Goal: Information Seeking & Learning: Check status

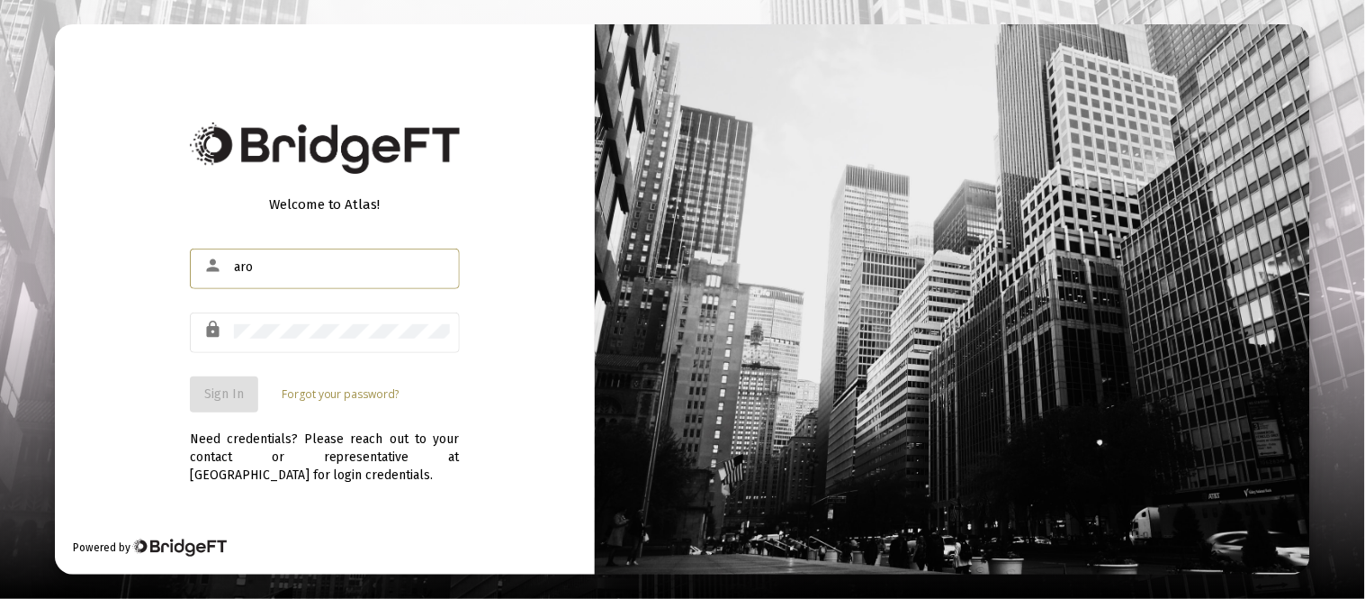
type input "[EMAIL_ADDRESS][DOMAIN_NAME]"
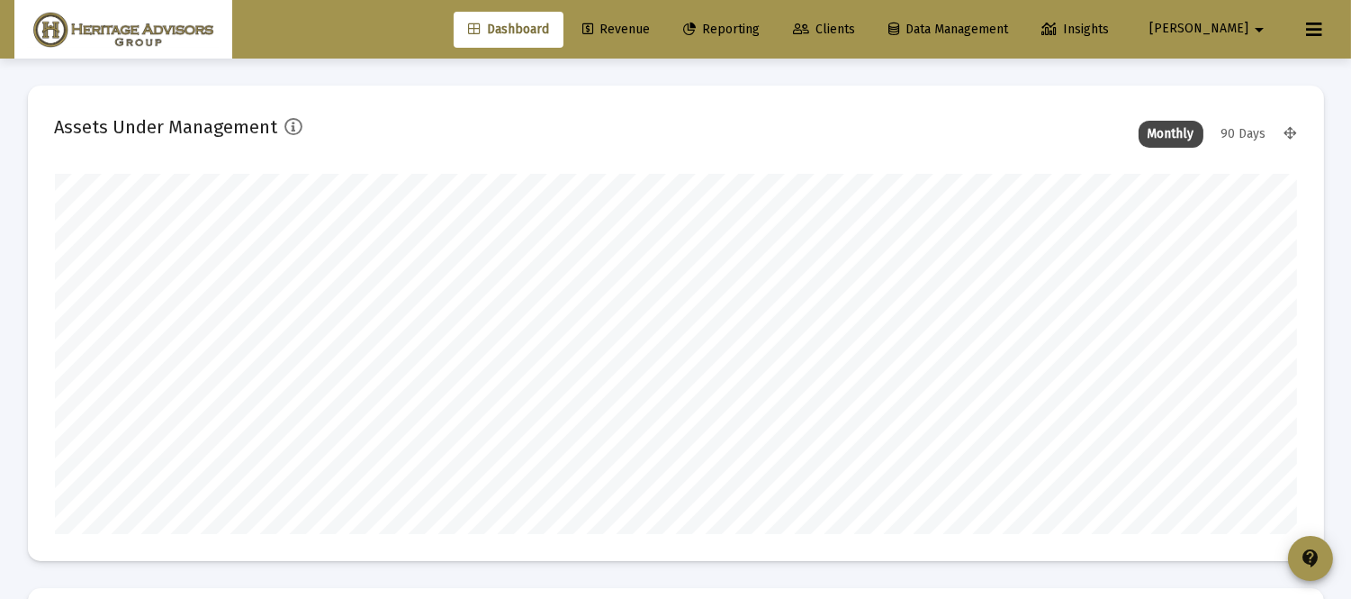
scroll to position [360, 668]
type input "[DATE]"
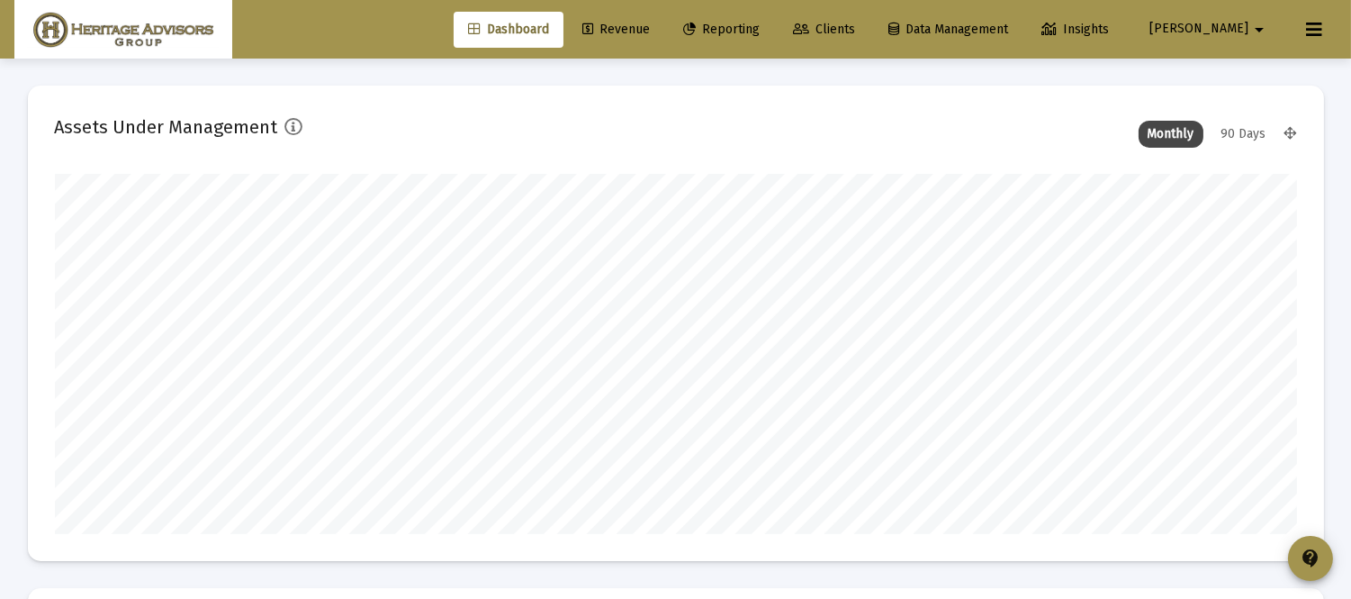
click at [769, 18] on link "Reporting" at bounding box center [721, 30] width 105 height 36
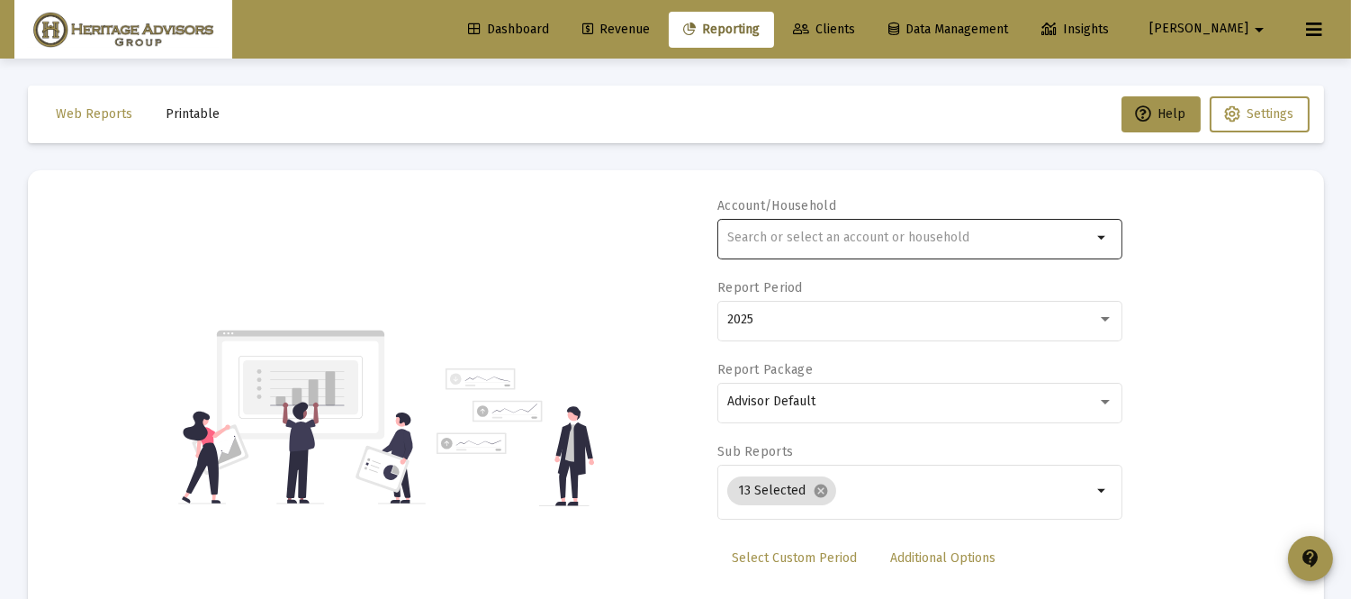
click at [802, 238] on input "text" at bounding box center [909, 237] width 365 height 14
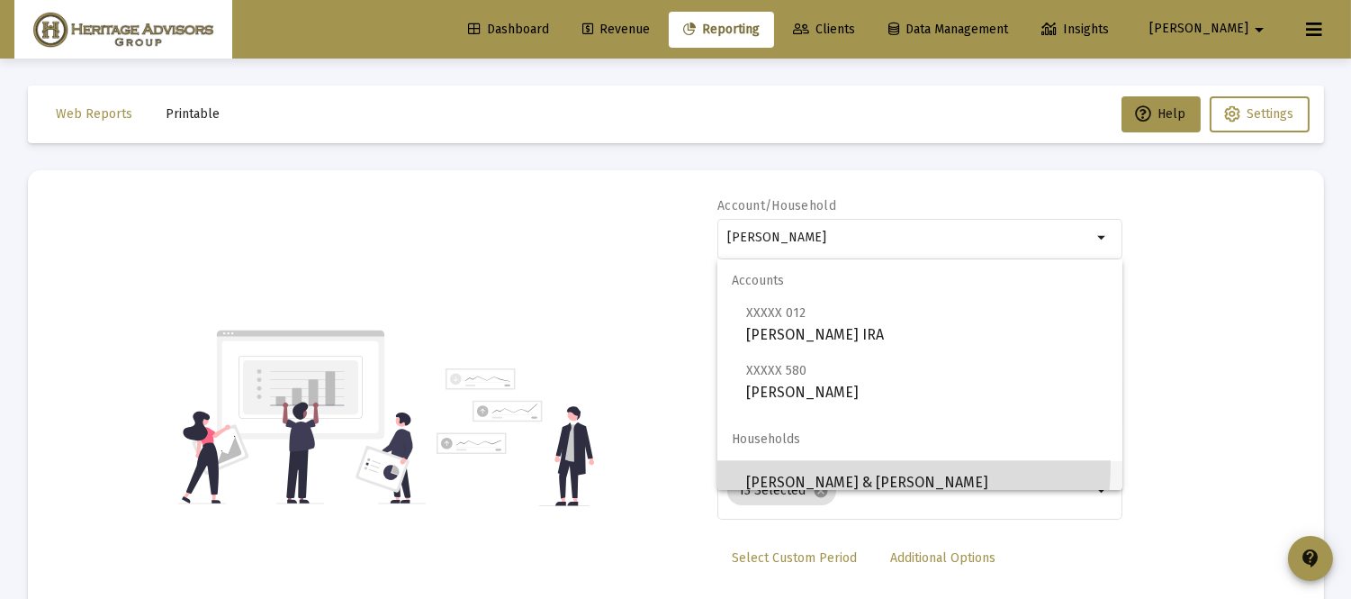
click at [860, 464] on span "[PERSON_NAME] & [PERSON_NAME]" at bounding box center [927, 482] width 362 height 43
type input "[PERSON_NAME] & [PERSON_NAME]"
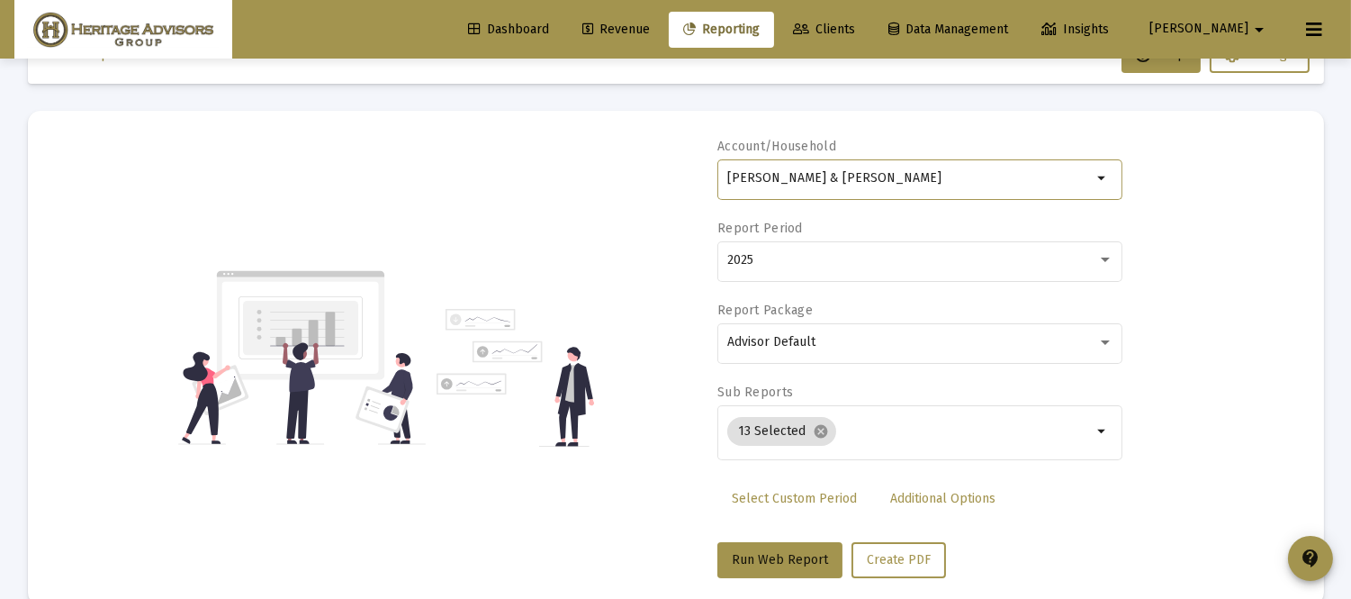
scroll to position [92, 0]
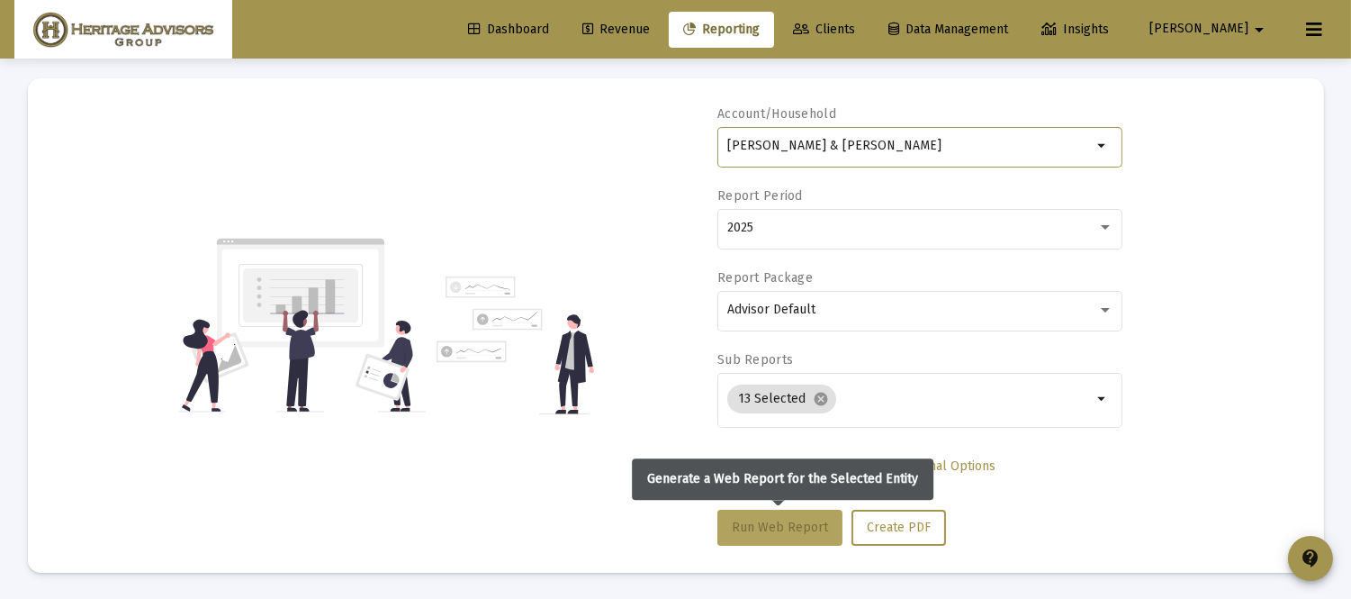
click at [816, 523] on span "Run Web Report" at bounding box center [780, 526] width 96 height 15
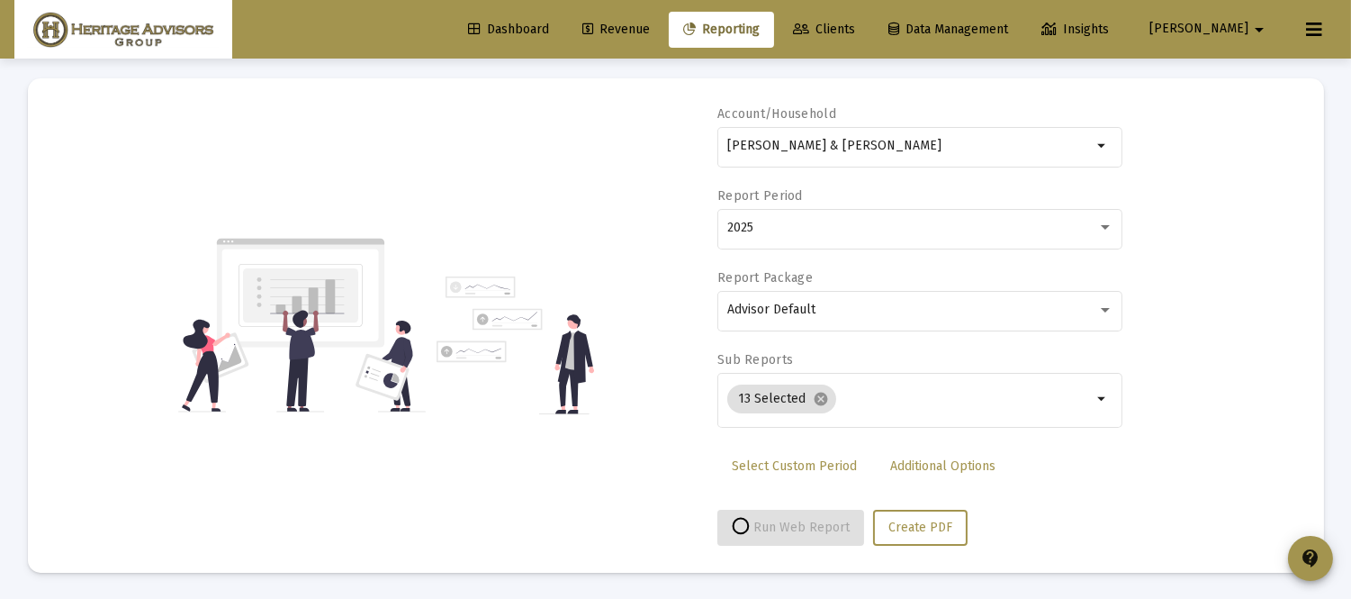
select select "View all"
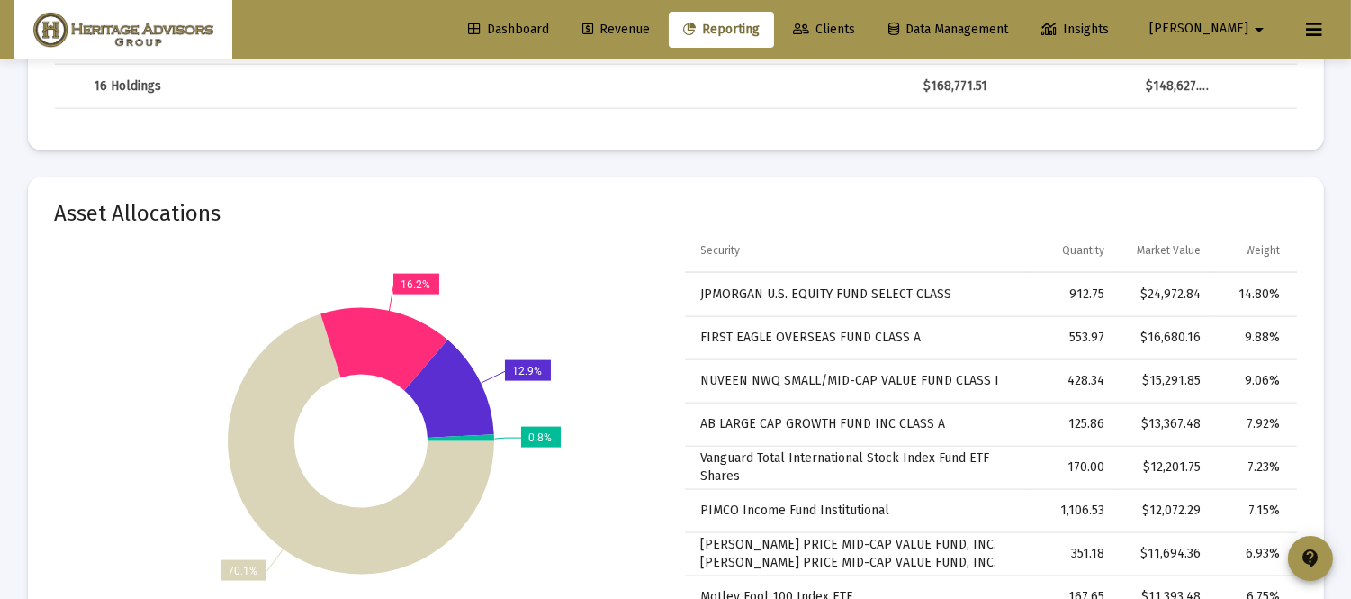
scroll to position [4533, 0]
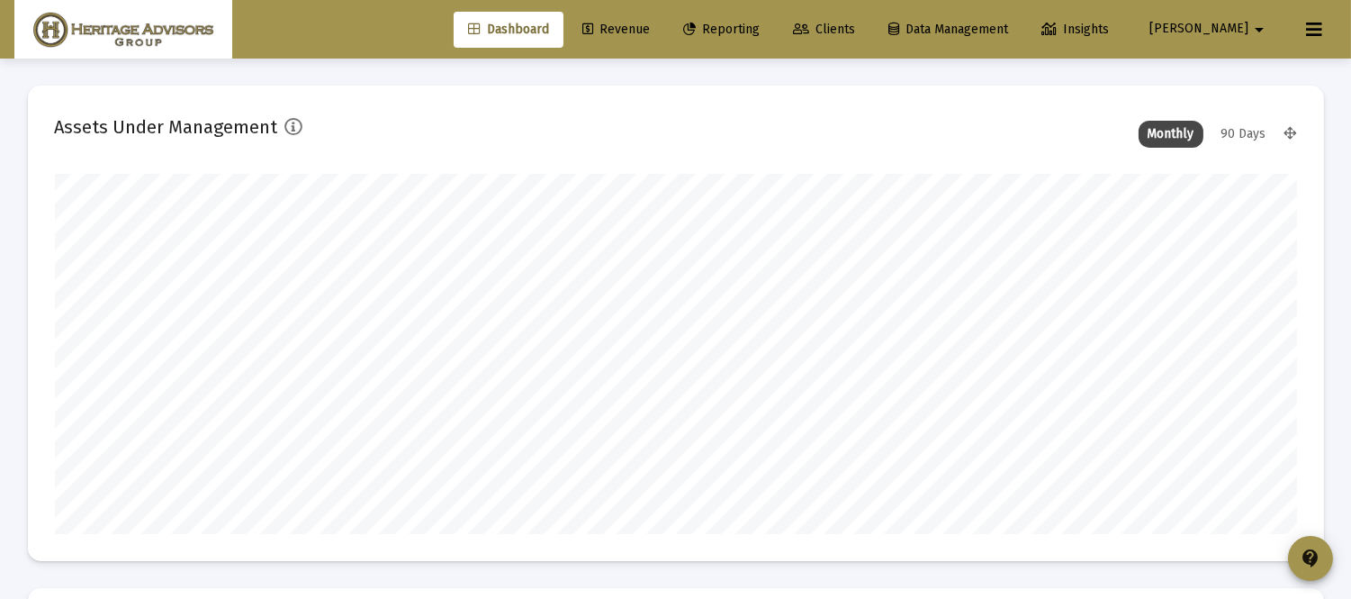
scroll to position [360, 668]
click at [774, 18] on link "Reporting" at bounding box center [721, 30] width 105 height 36
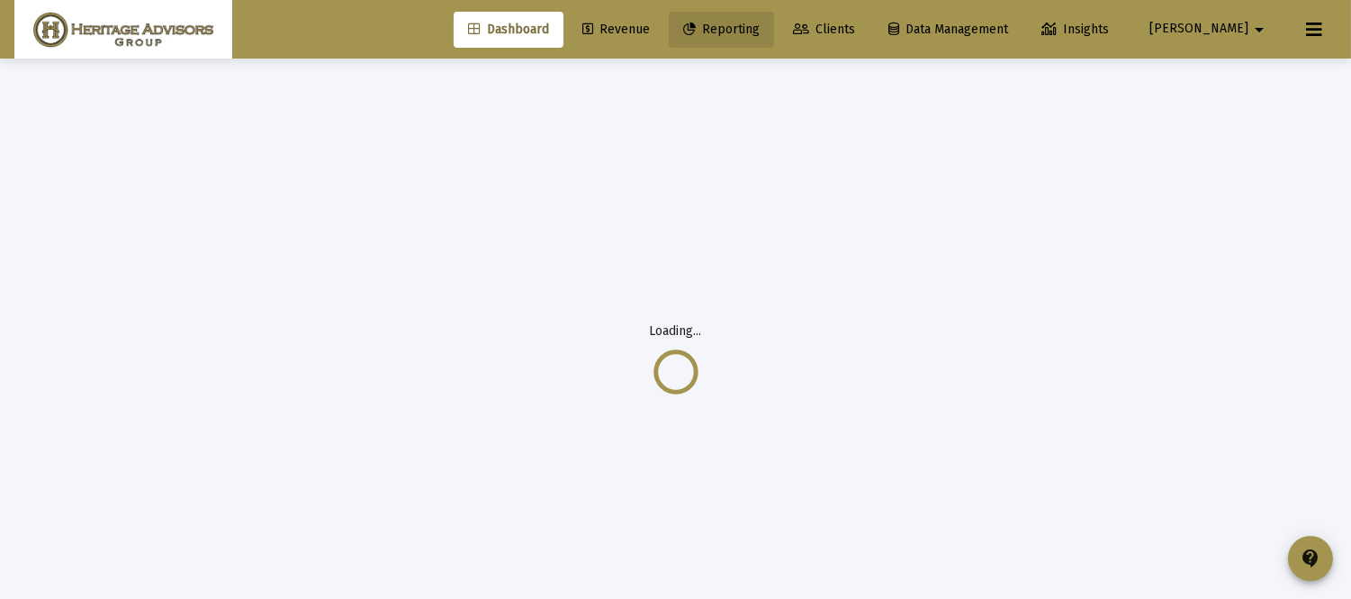
select select "View all"
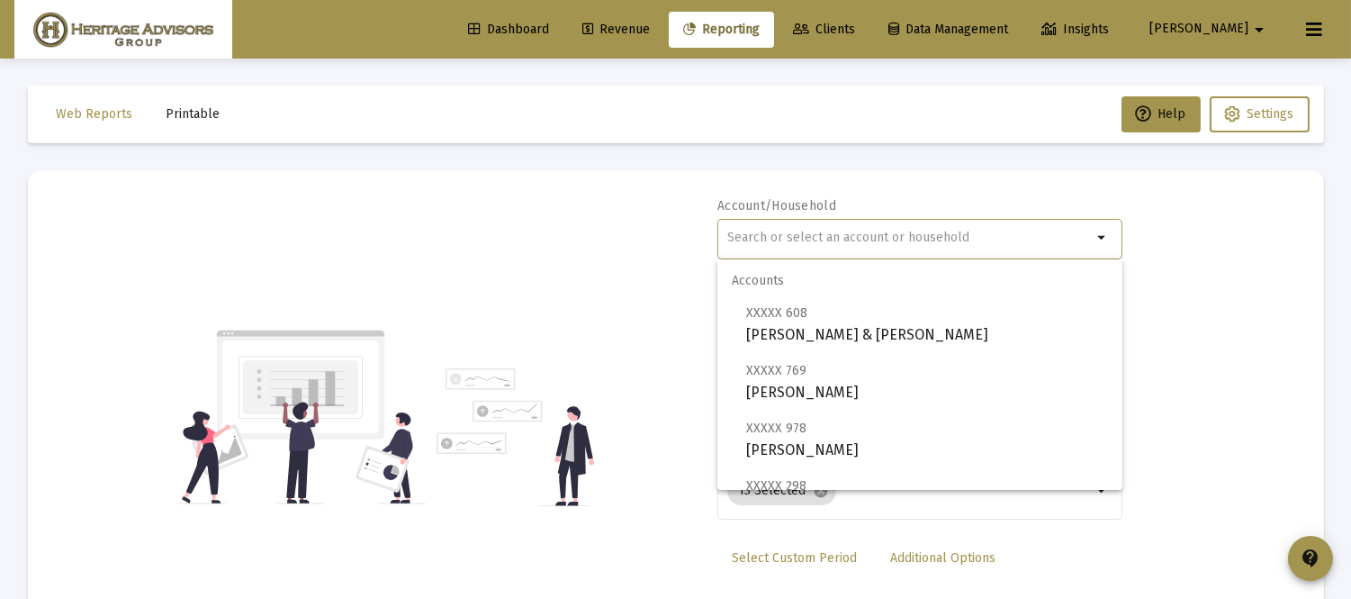
click at [758, 234] on input "text" at bounding box center [909, 237] width 365 height 14
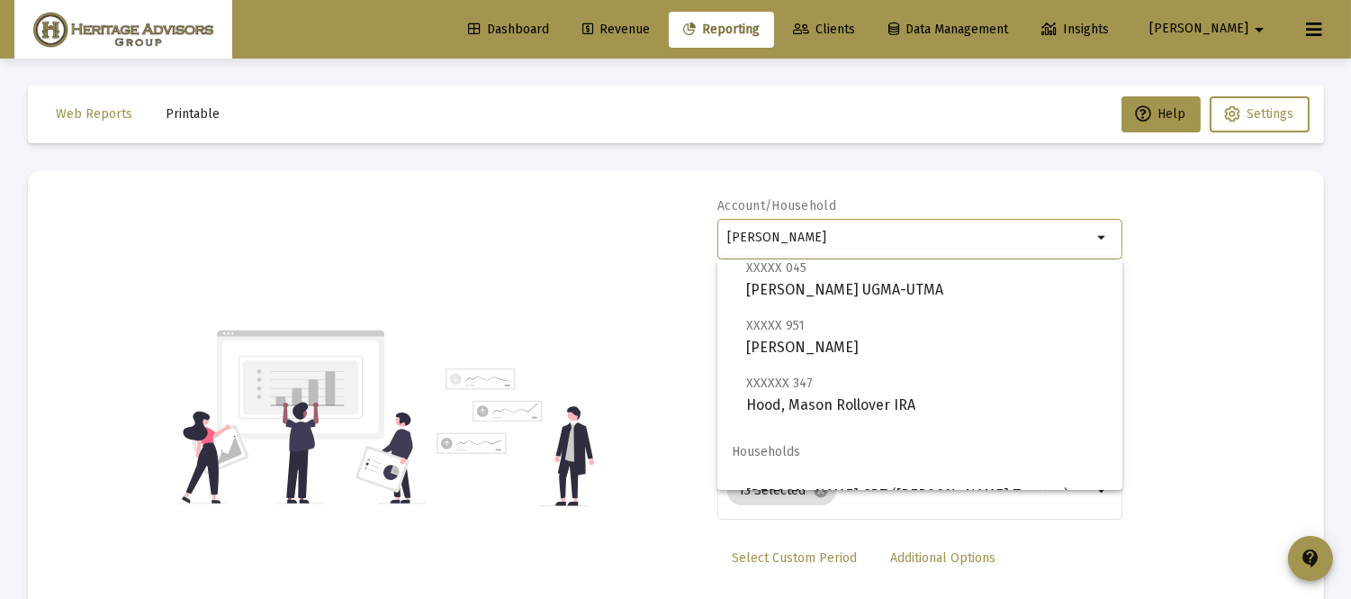
scroll to position [72, 0]
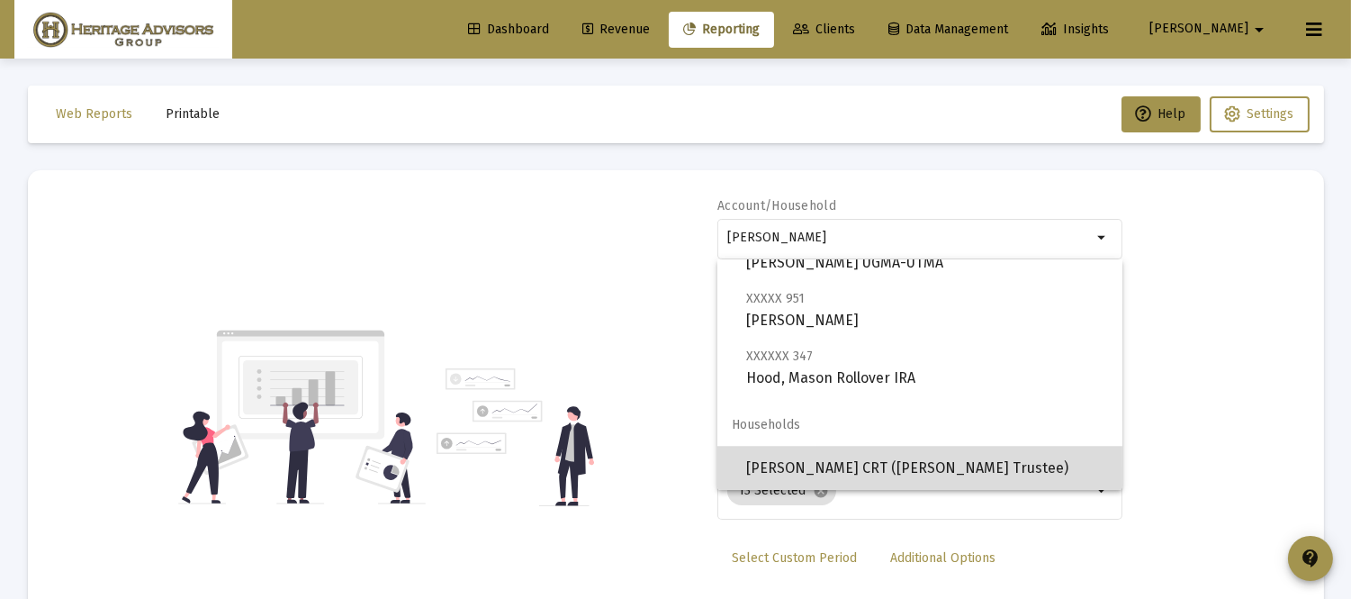
click at [956, 453] on span "[PERSON_NAME] CRT ([PERSON_NAME] Trustee)" at bounding box center [927, 467] width 362 height 43
type input "[PERSON_NAME] CRT ([PERSON_NAME] Trustee)"
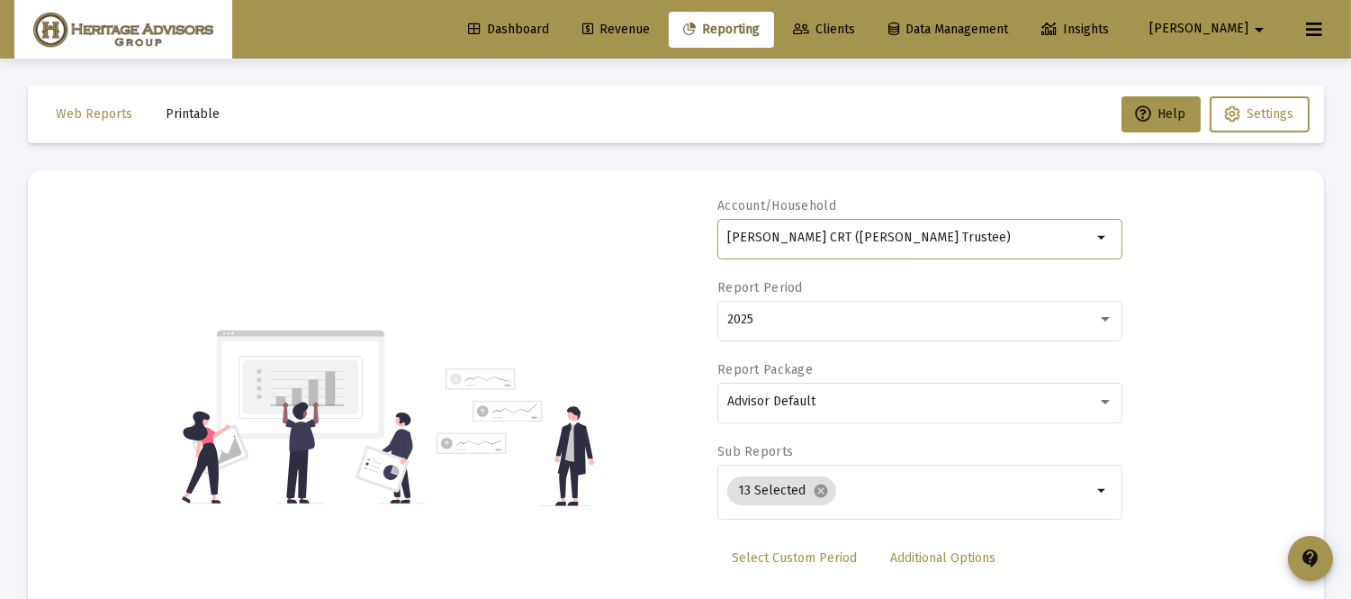
drag, startPoint x: 768, startPoint y: 549, endPoint x: 850, endPoint y: 528, distance: 84.5
click at [775, 549] on link "Select Custom Period" at bounding box center [794, 558] width 154 height 36
click at [772, 559] on span "Select Standard Period" at bounding box center [798, 557] width 133 height 15
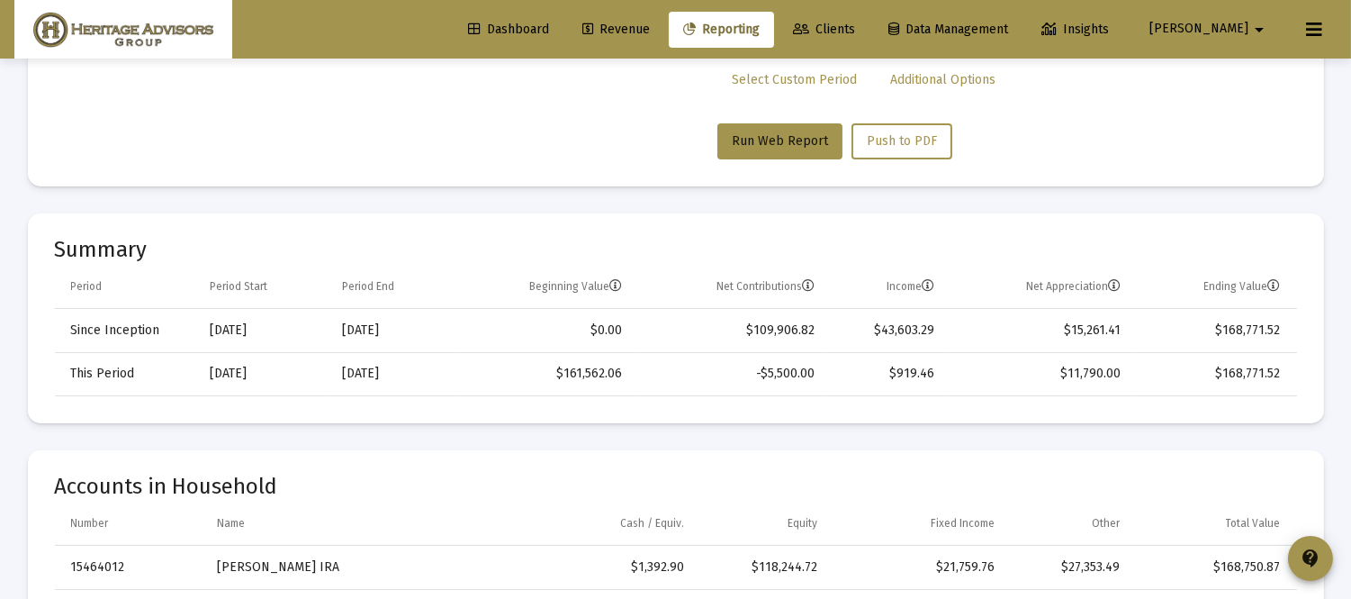
scroll to position [308, 0]
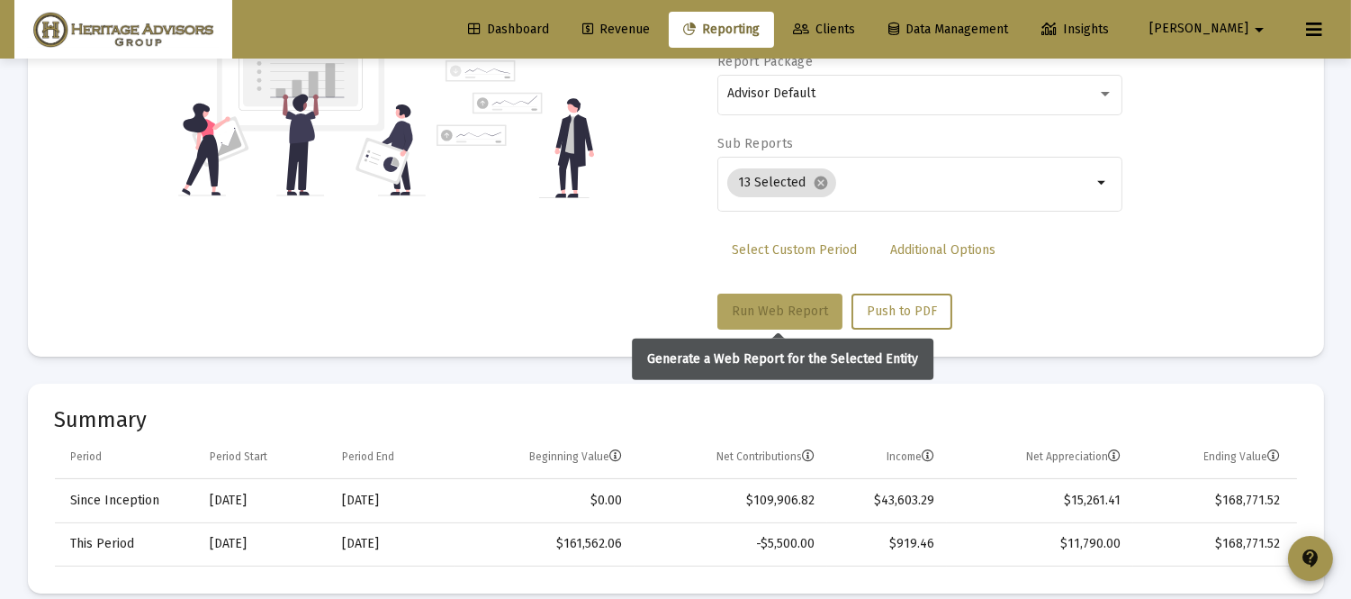
click at [756, 311] on span "Run Web Report" at bounding box center [780, 310] width 96 height 15
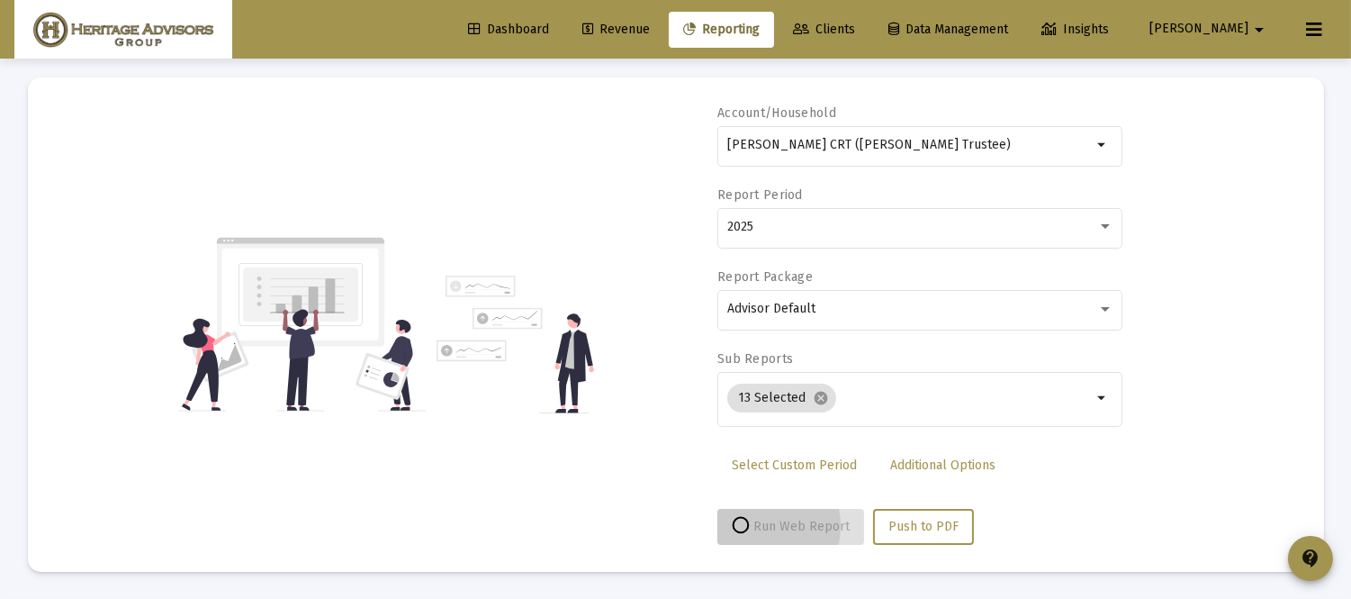
scroll to position [92, 0]
select select "View all"
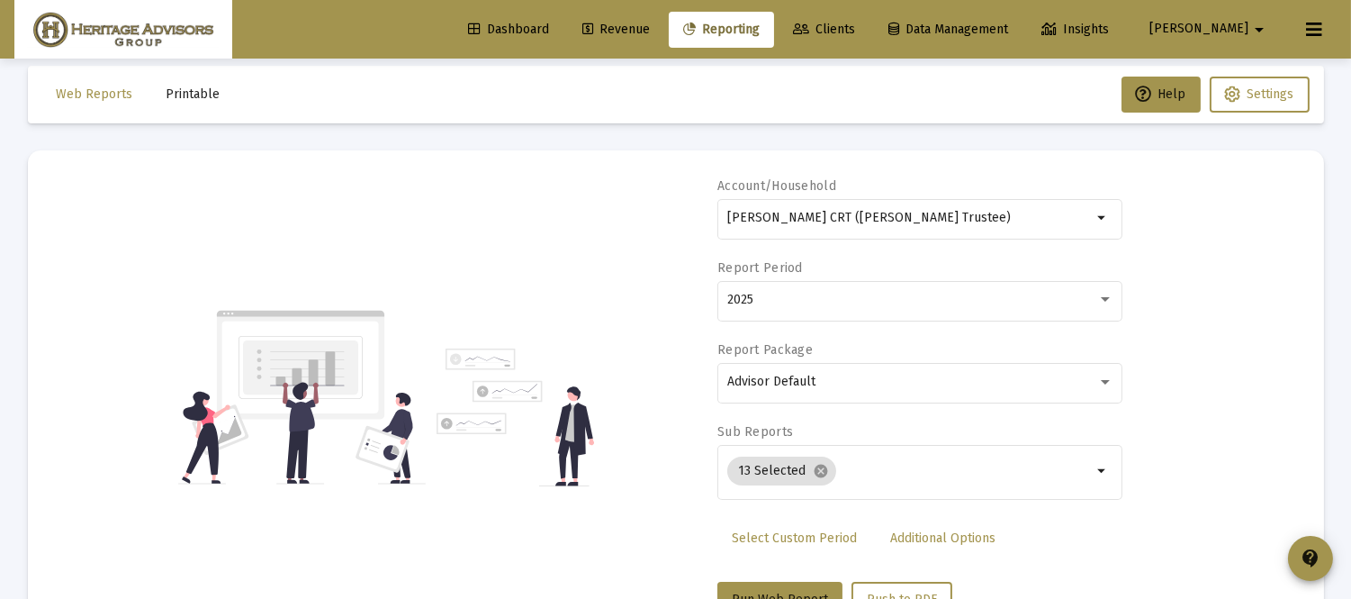
scroll to position [0, 0]
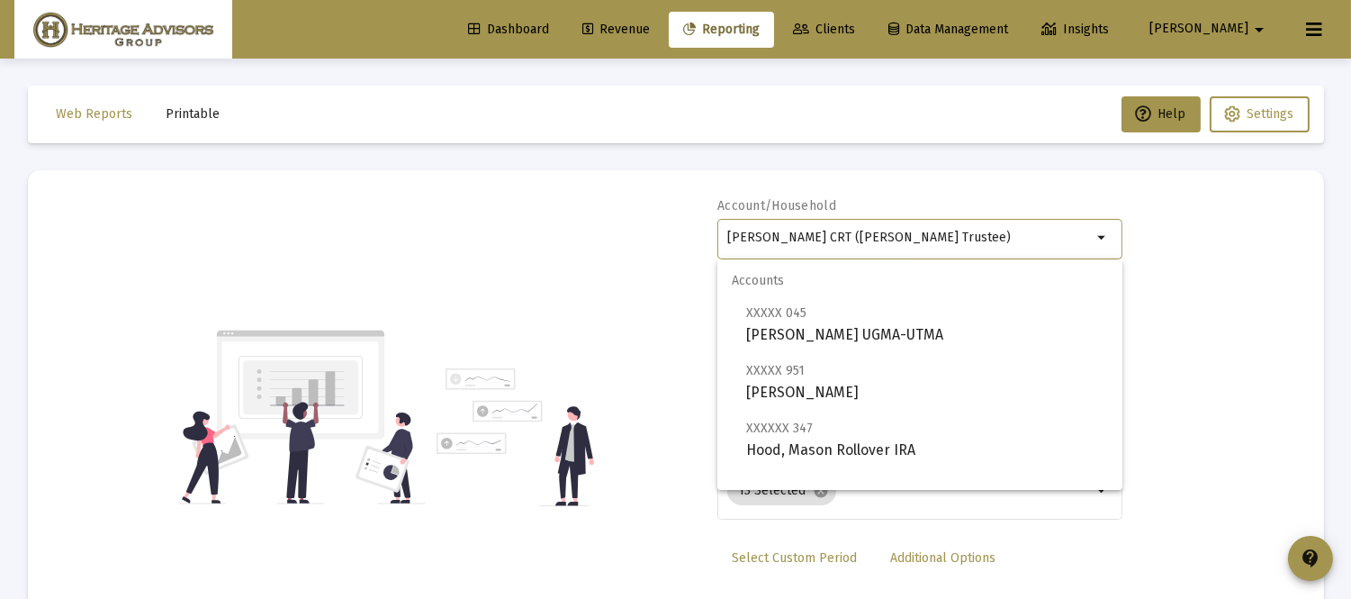
drag, startPoint x: 997, startPoint y: 237, endPoint x: 622, endPoint y: 246, distance: 375.5
click at [624, 248] on div "Account/Household [PERSON_NAME] CRT ([PERSON_NAME] Trustee) arrow_drop_down Rep…" at bounding box center [676, 417] width 1242 height 440
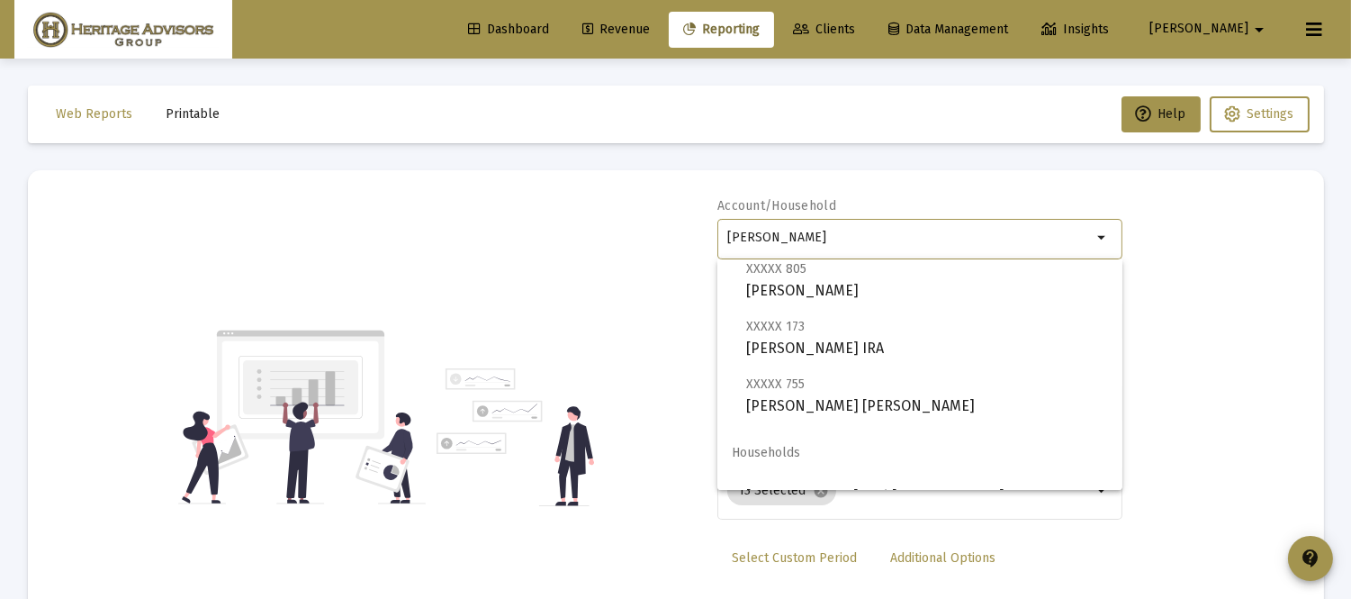
scroll to position [130, 0]
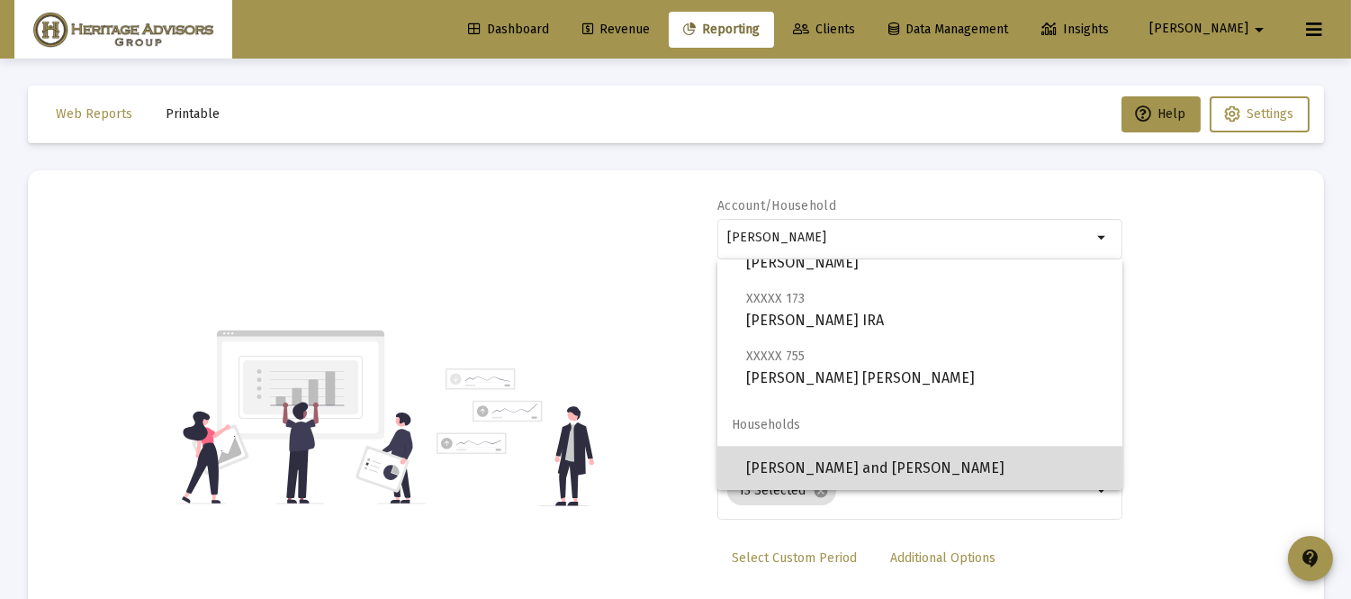
click at [924, 461] on span "[PERSON_NAME] and [PERSON_NAME]" at bounding box center [927, 467] width 362 height 43
type input "[PERSON_NAME] and [PERSON_NAME]"
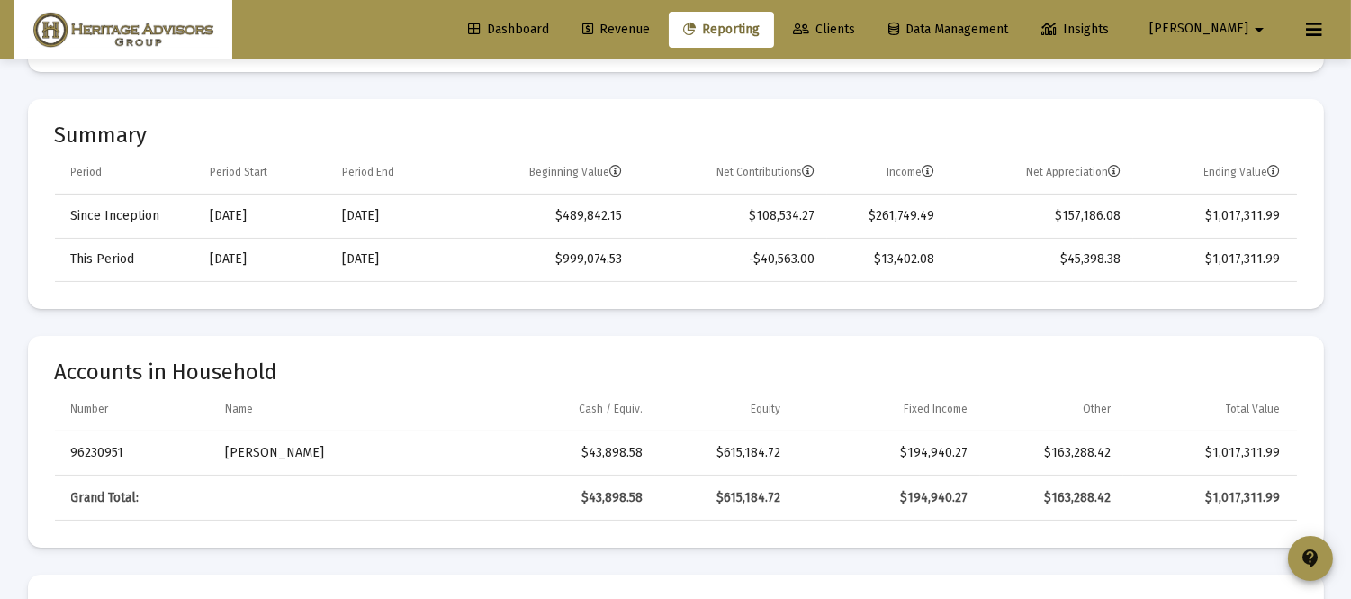
scroll to position [284, 0]
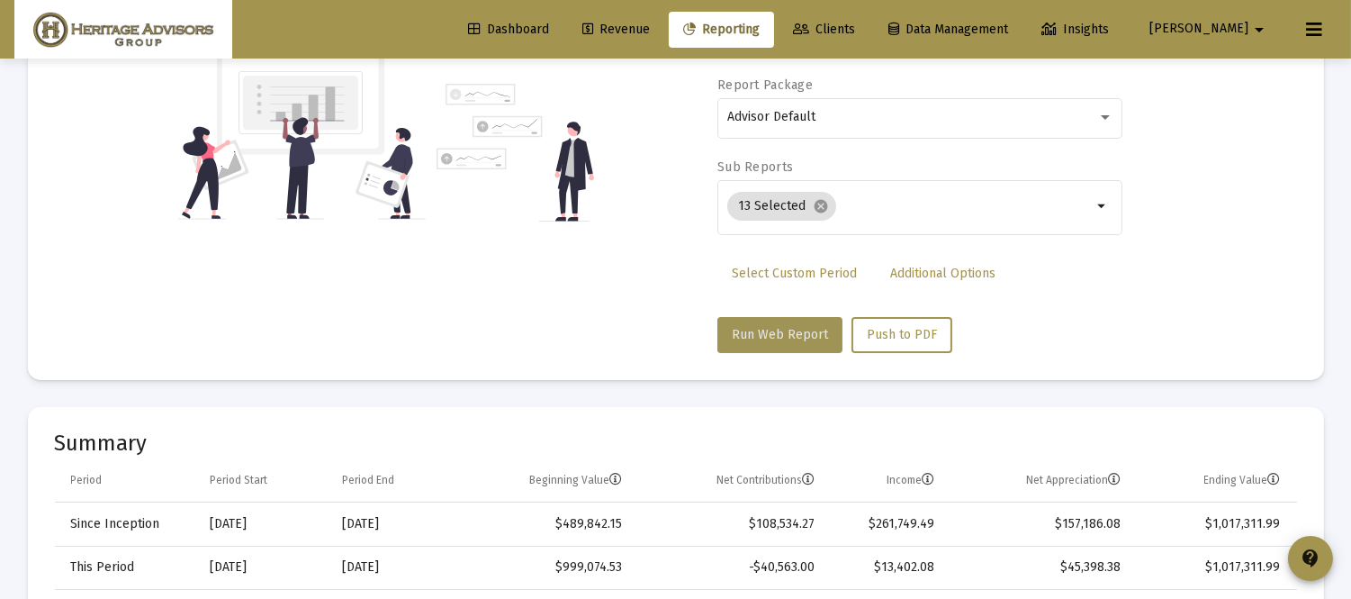
click at [788, 320] on button "Run Web Report" at bounding box center [779, 335] width 125 height 36
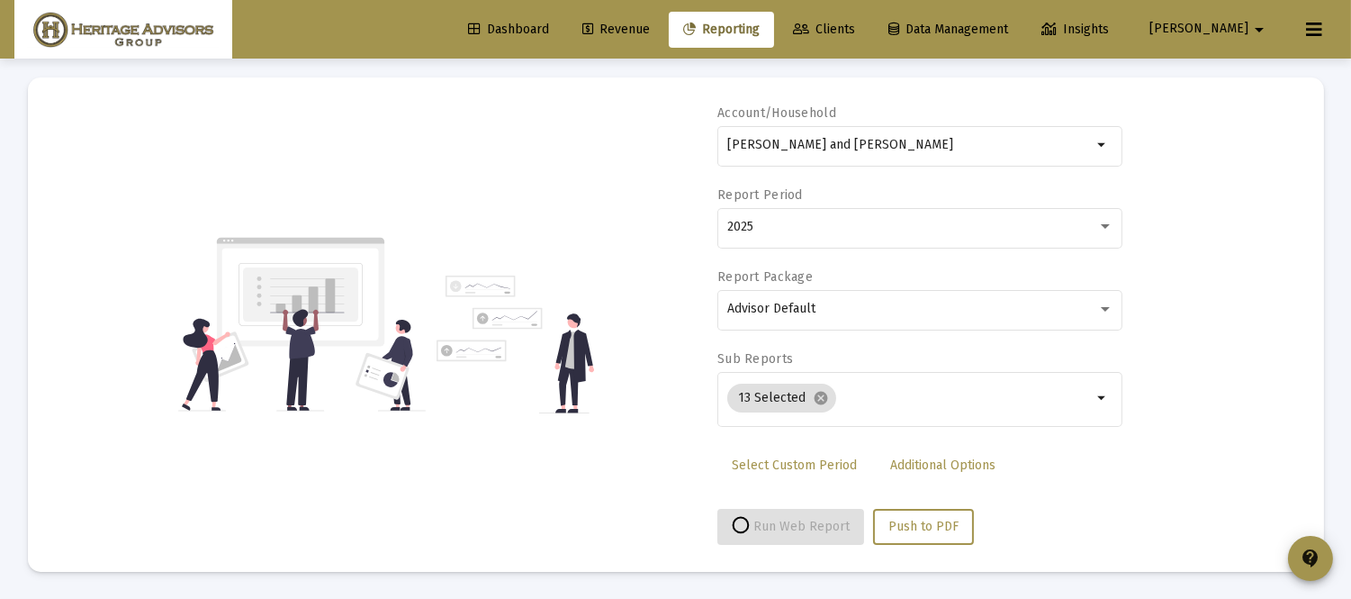
scroll to position [92, 0]
select select "View all"
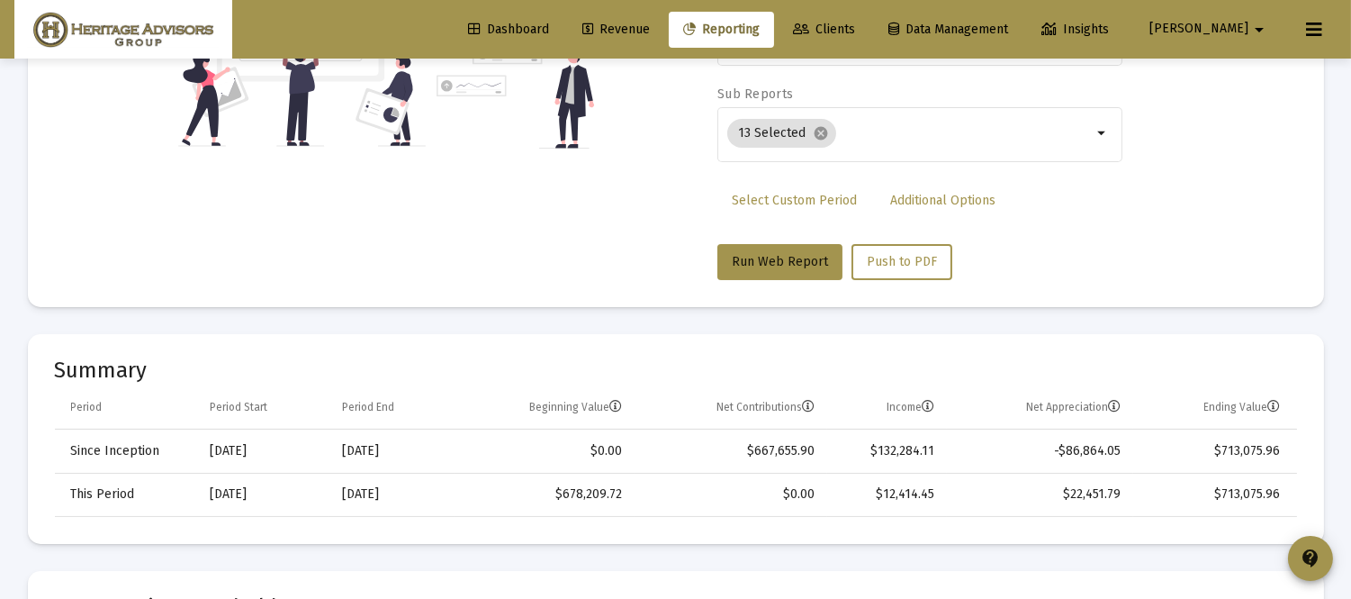
scroll to position [0, 0]
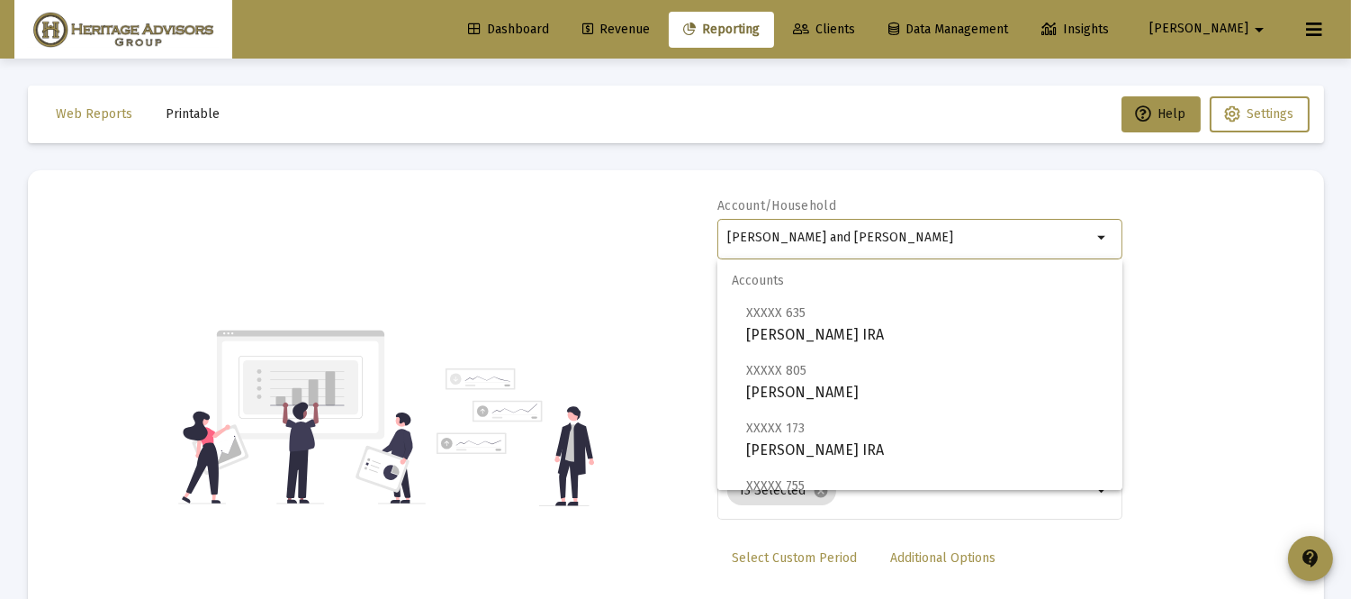
drag, startPoint x: 952, startPoint y: 234, endPoint x: 328, endPoint y: 291, distance: 627.2
click at [329, 291] on div "Account/[PERSON_NAME] and [PERSON_NAME] arrow_drop_down Report Period 2025 Repo…" at bounding box center [676, 417] width 1242 height 440
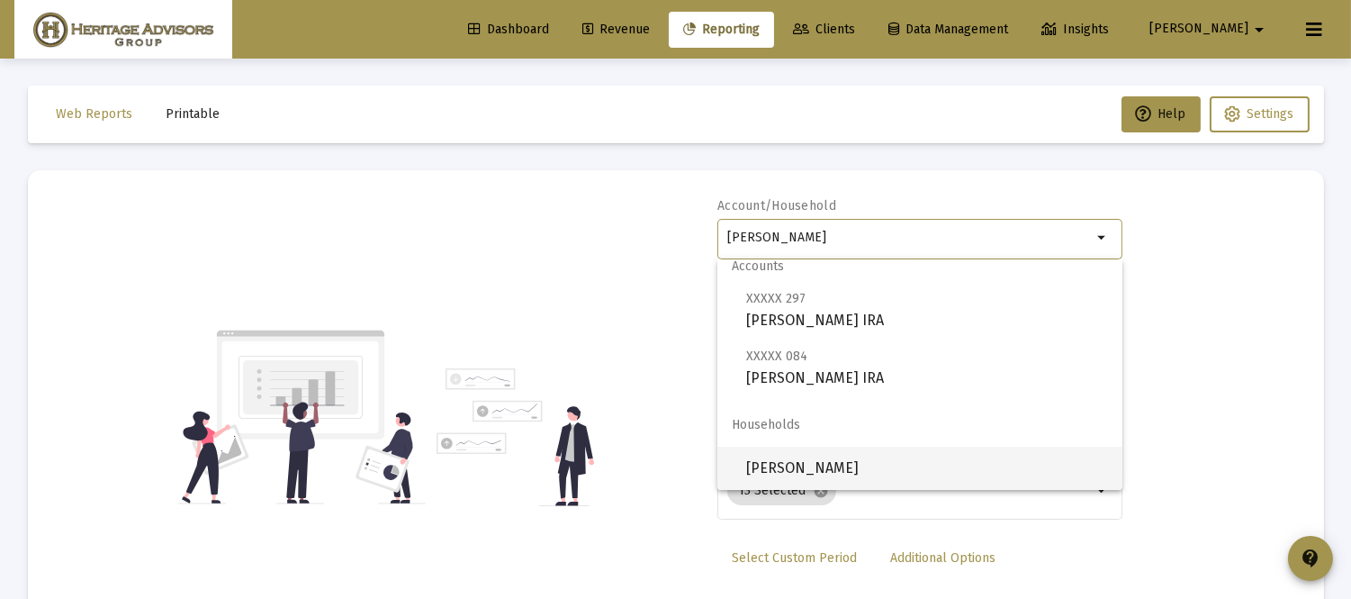
click at [900, 474] on span "[PERSON_NAME]" at bounding box center [927, 467] width 362 height 43
type input "[PERSON_NAME]"
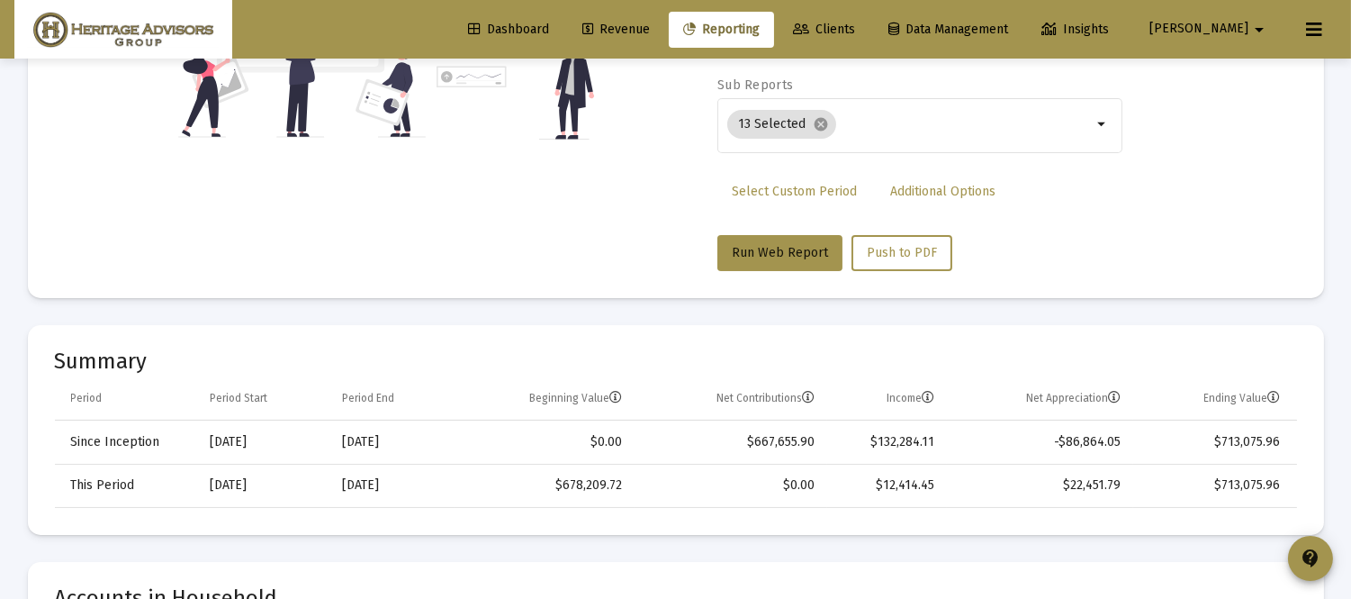
scroll to position [416, 0]
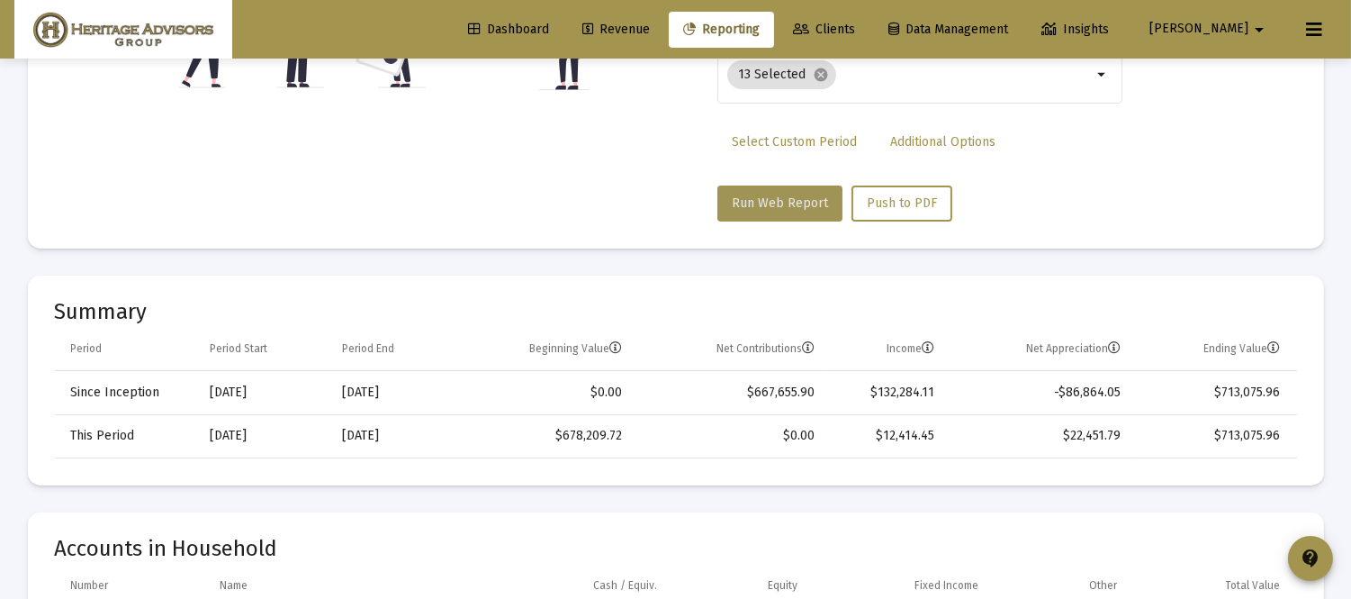
click at [783, 195] on span "Run Web Report" at bounding box center [780, 202] width 96 height 15
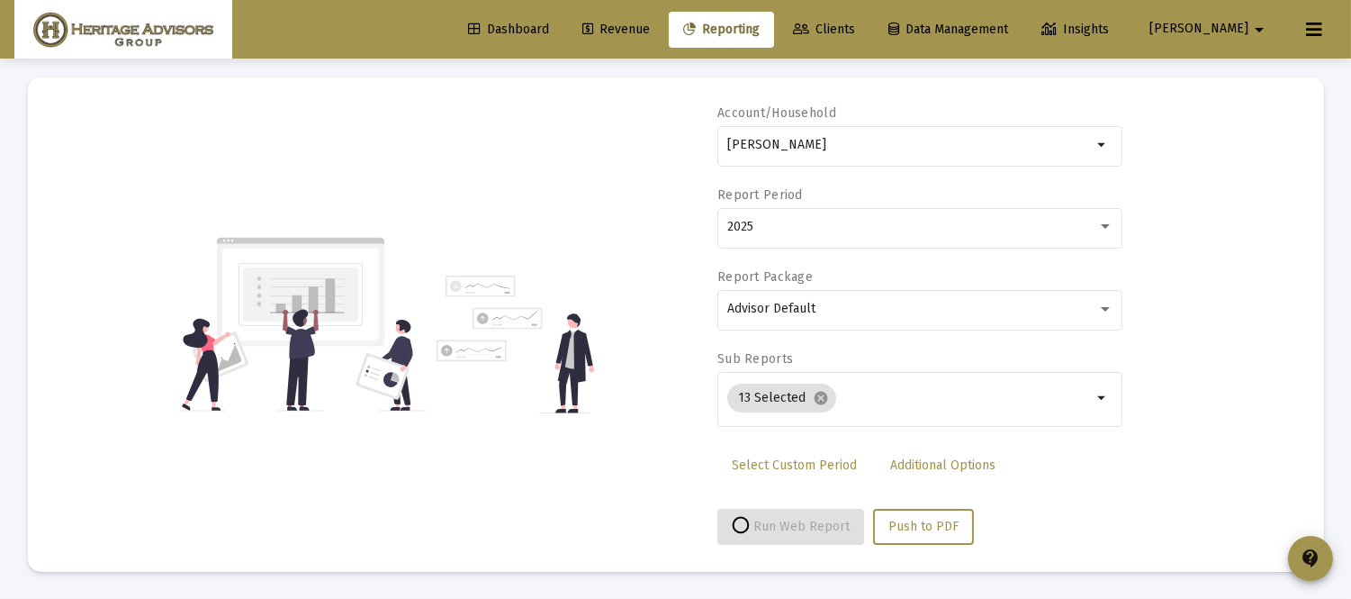
scroll to position [92, 0]
select select "View all"
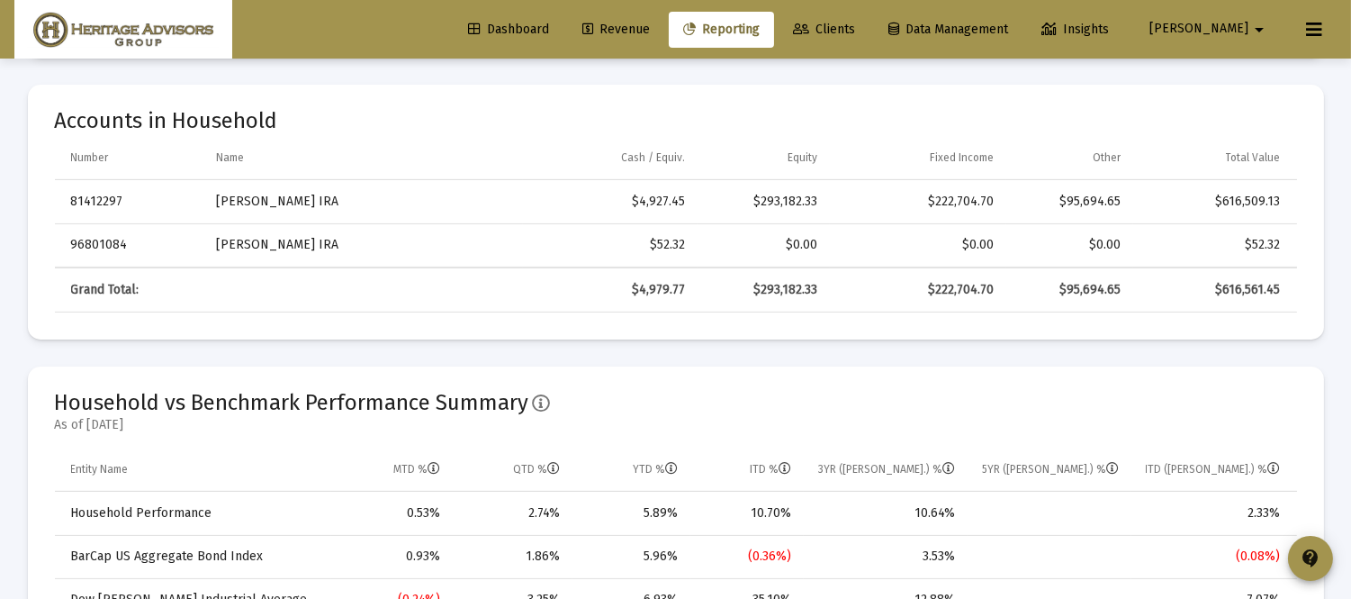
scroll to position [0, 0]
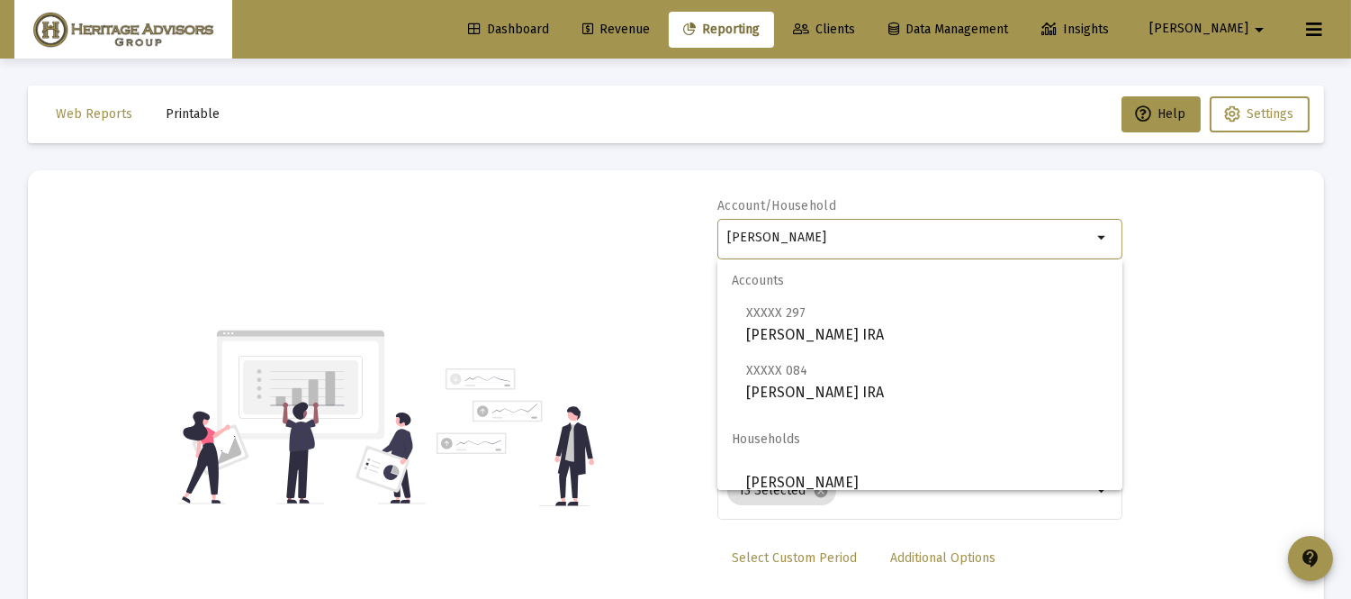
click at [978, 235] on input "[PERSON_NAME]" at bounding box center [909, 237] width 365 height 14
drag, startPoint x: 978, startPoint y: 235, endPoint x: 667, endPoint y: 254, distance: 312.0
click at [668, 254] on div "Account/Household [PERSON_NAME] arrow_drop_down Report Period 2025 Report Packa…" at bounding box center [676, 417] width 1242 height 440
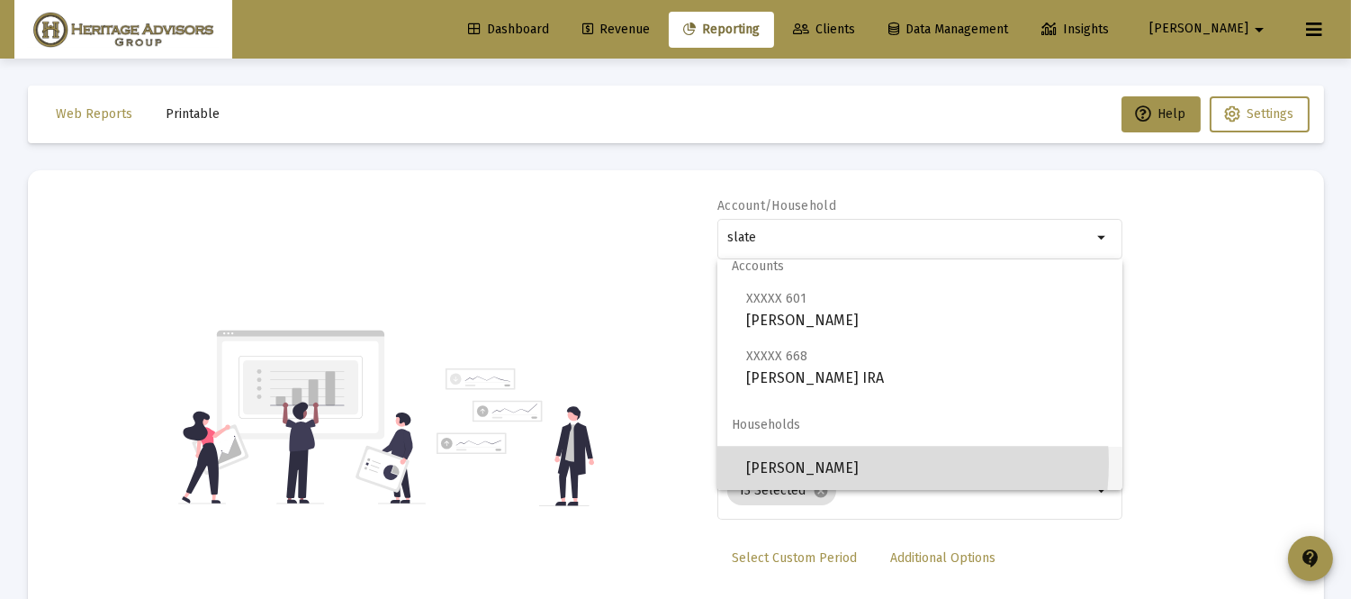
click at [847, 462] on span "[PERSON_NAME]" at bounding box center [927, 467] width 362 height 43
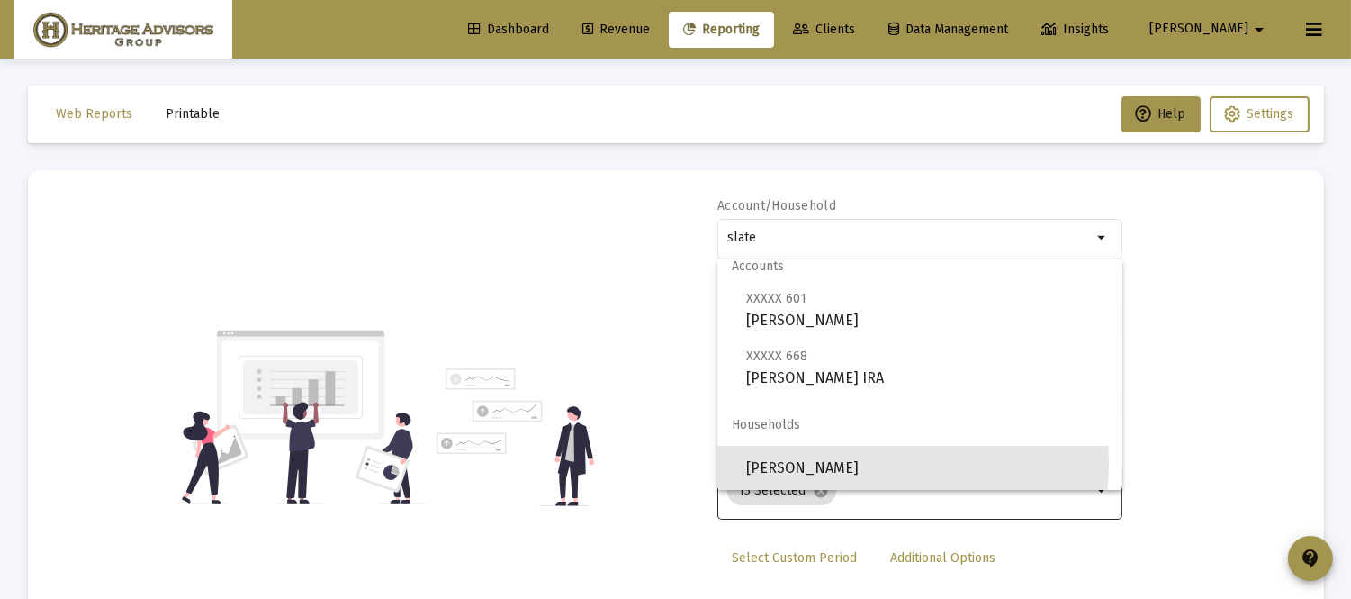
type input "[PERSON_NAME]"
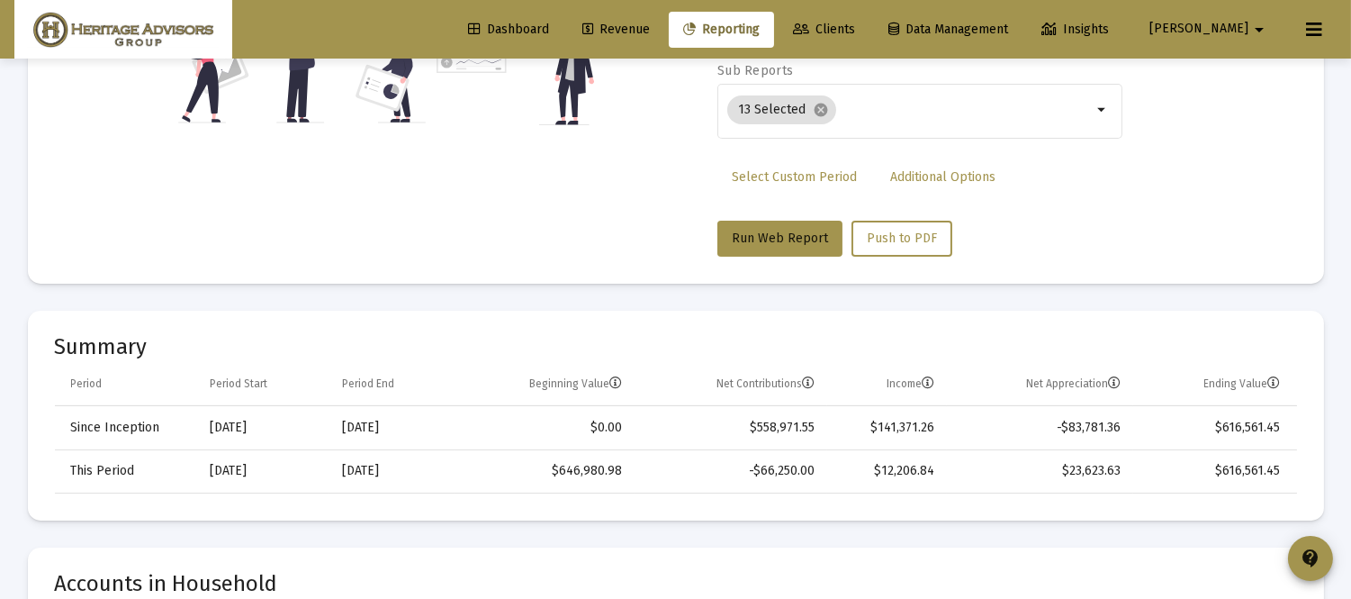
scroll to position [524, 0]
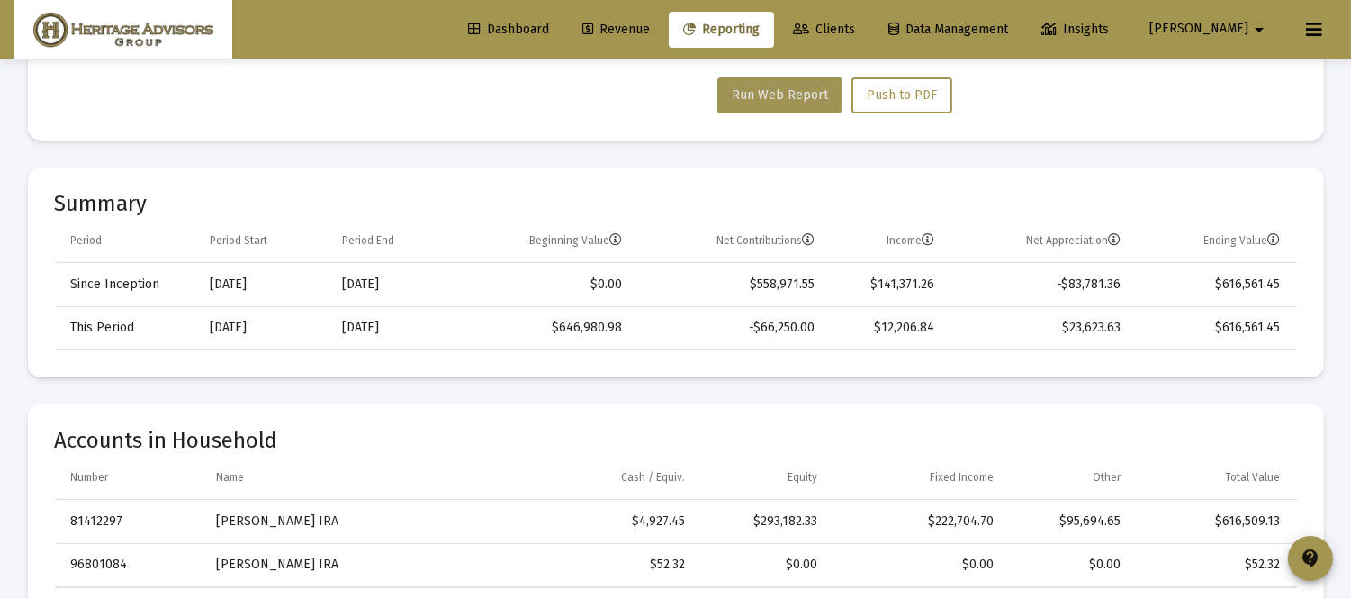
click at [778, 86] on button "Run Web Report" at bounding box center [779, 95] width 125 height 36
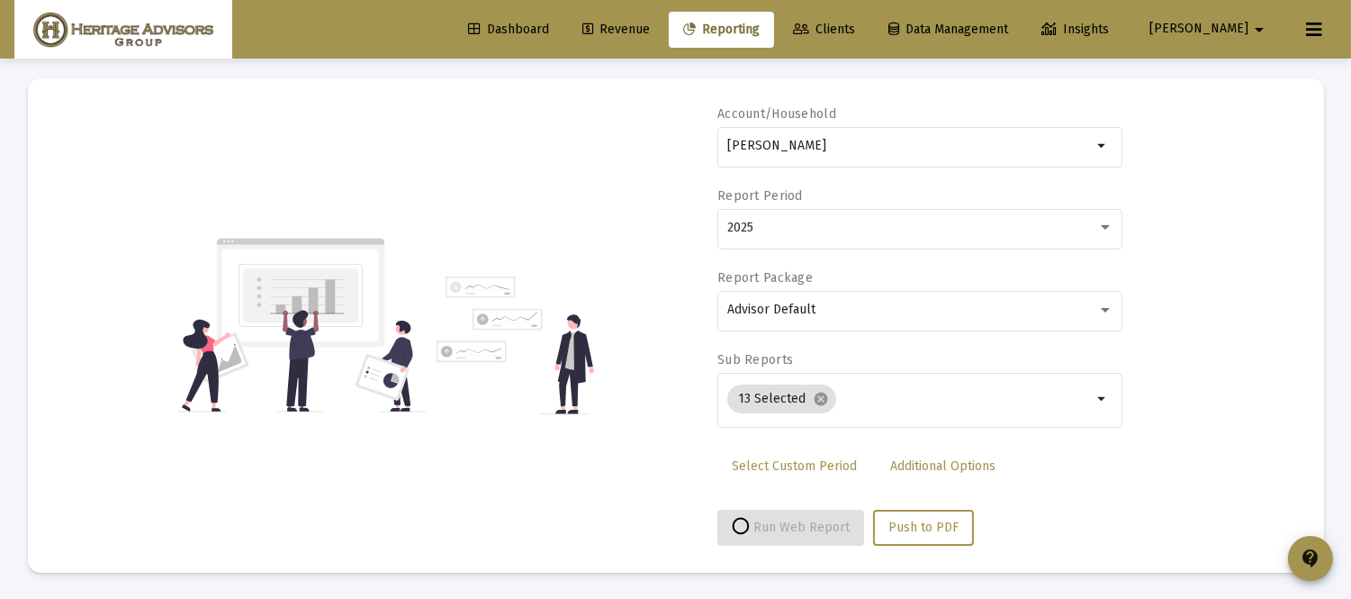
select select "View all"
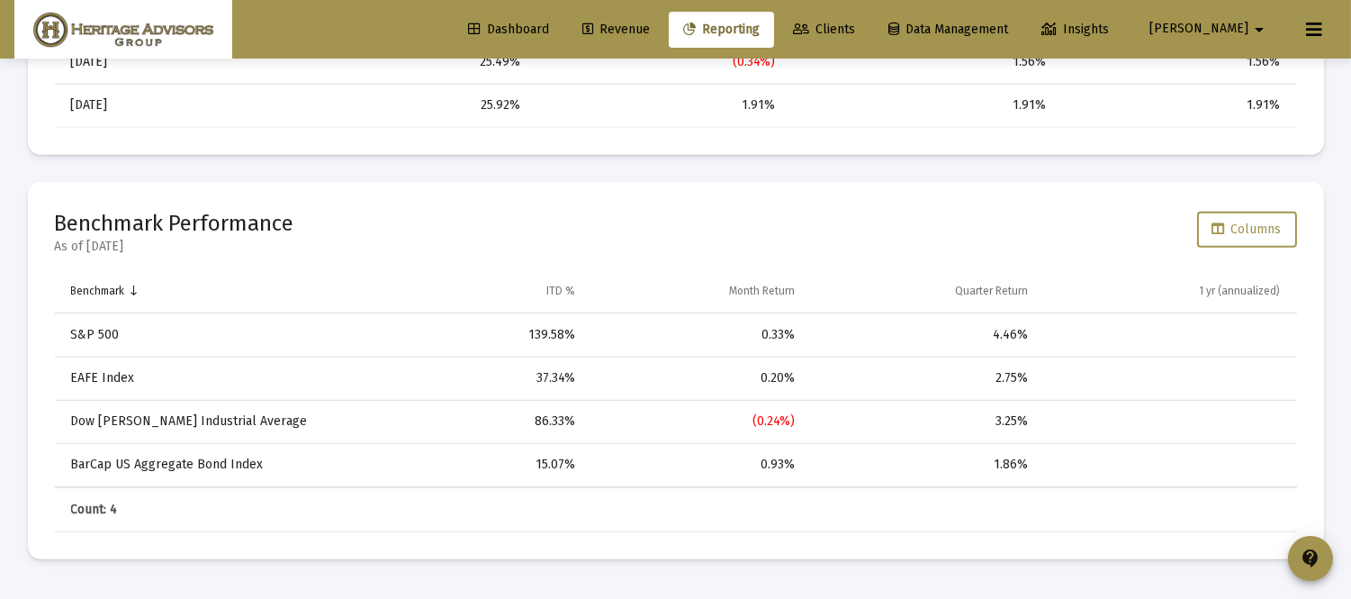
scroll to position [0, 0]
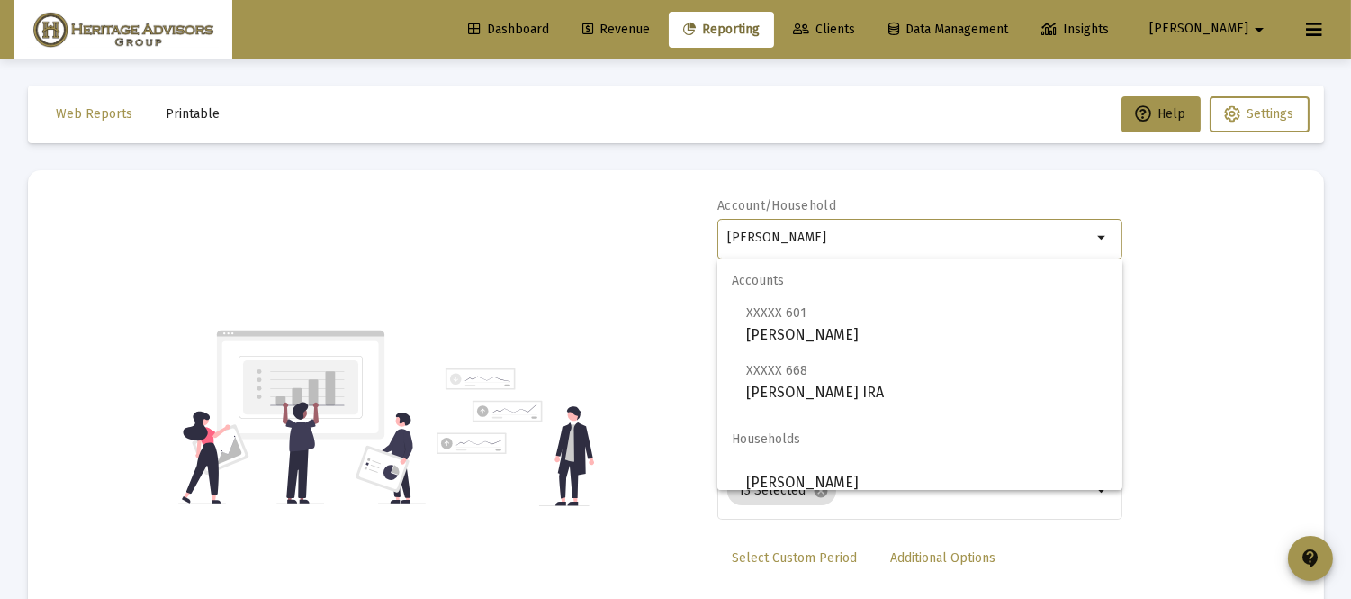
drag, startPoint x: 940, startPoint y: 234, endPoint x: 691, endPoint y: 229, distance: 248.5
click at [691, 229] on div "Account/Household [PERSON_NAME] arrow_drop_down Report Period 2025 Report Packa…" at bounding box center [676, 417] width 1242 height 440
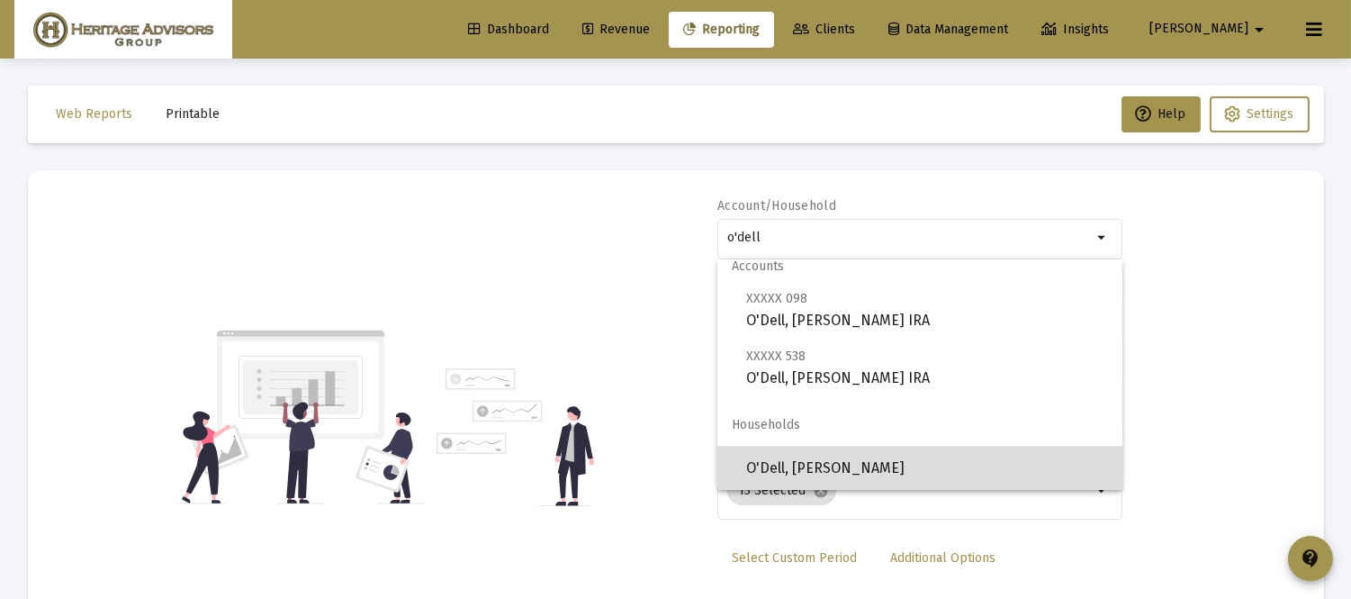
click at [1011, 466] on span "O'Dell, [PERSON_NAME]" at bounding box center [927, 467] width 362 height 43
type input "O'Dell, [PERSON_NAME]"
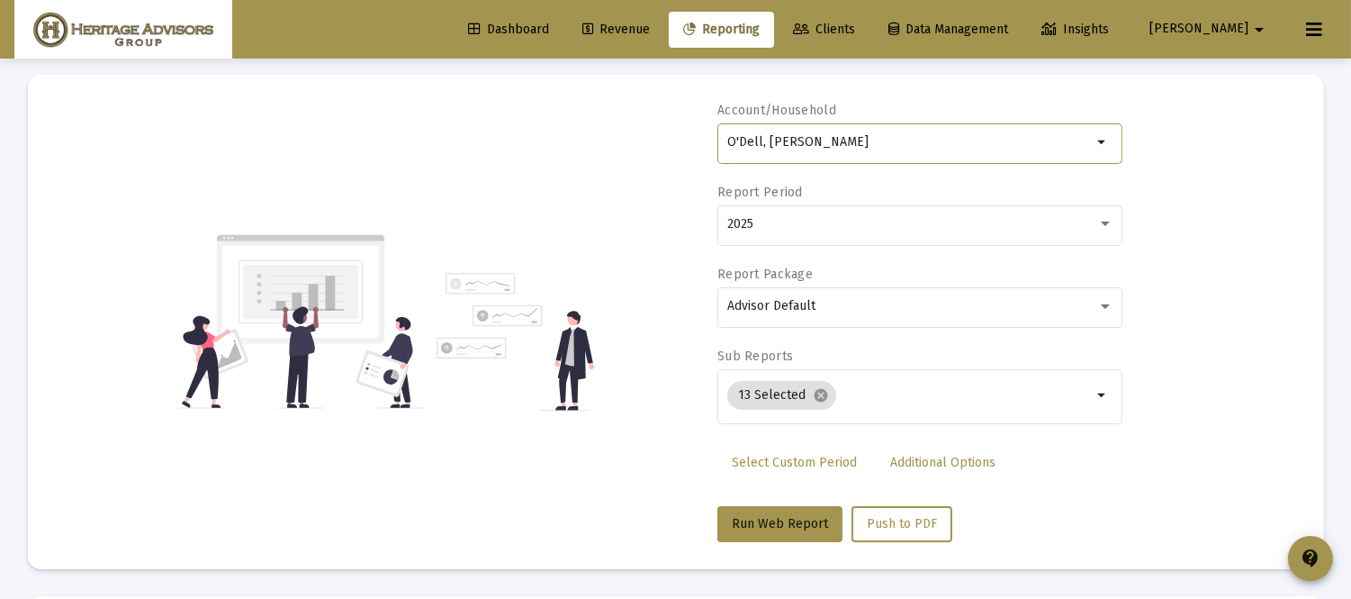
scroll to position [131, 0]
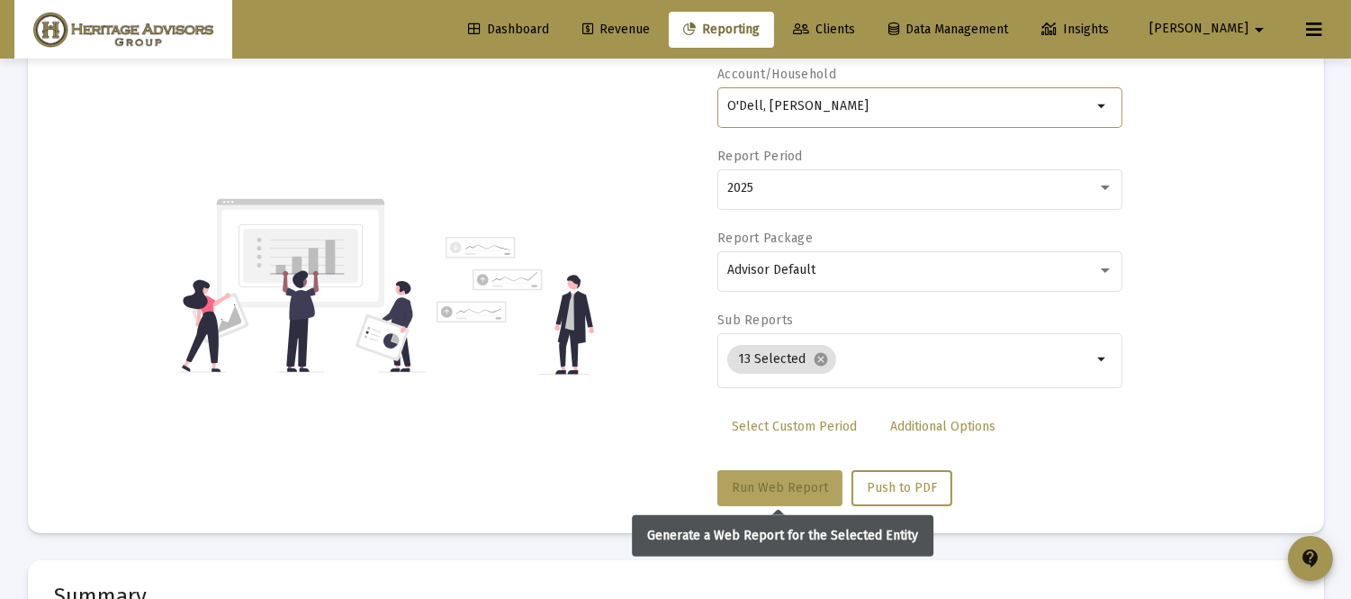
click at [775, 481] on span "Run Web Report" at bounding box center [780, 487] width 96 height 15
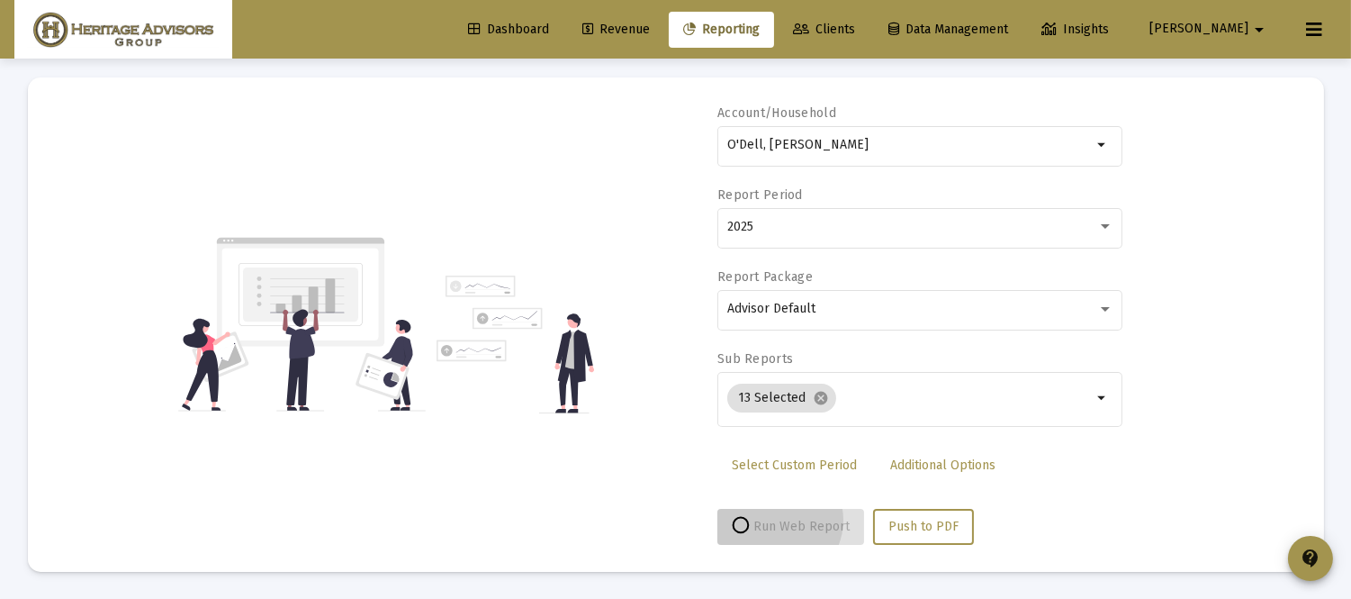
scroll to position [92, 0]
select select "View all"
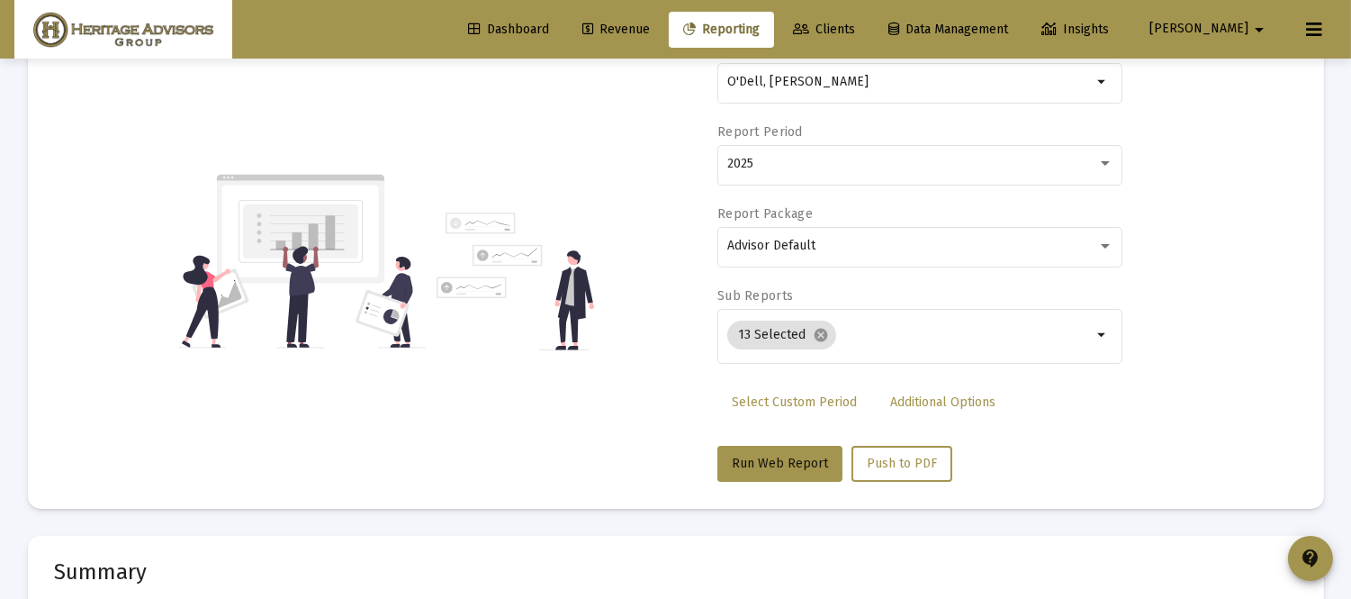
scroll to position [0, 0]
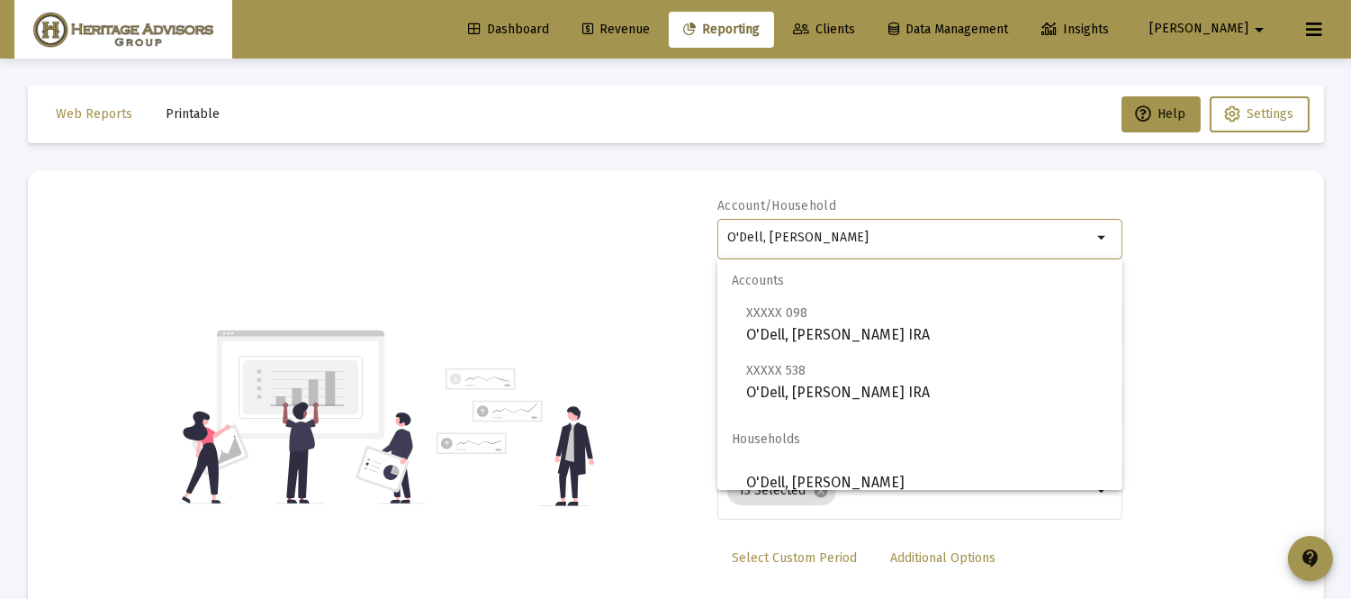
drag, startPoint x: 874, startPoint y: 232, endPoint x: 590, endPoint y: 230, distance: 284.4
click at [592, 232] on div "Account/Household O'Dell, Jan Household arrow_drop_down Report Period 2025 Repo…" at bounding box center [676, 417] width 1242 height 440
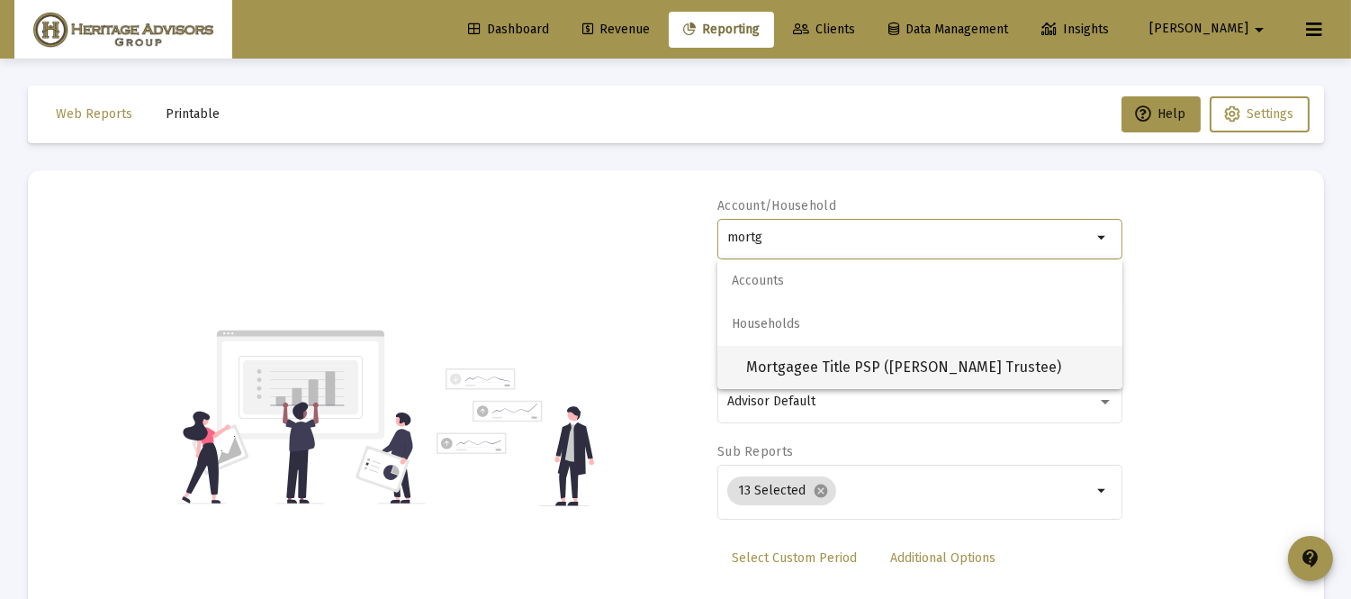
click at [765, 365] on span "Mortgagee Title PSP ([PERSON_NAME] Trustee)" at bounding box center [927, 367] width 362 height 43
type input "Mortgagee Title PSP ([PERSON_NAME] Trustee)"
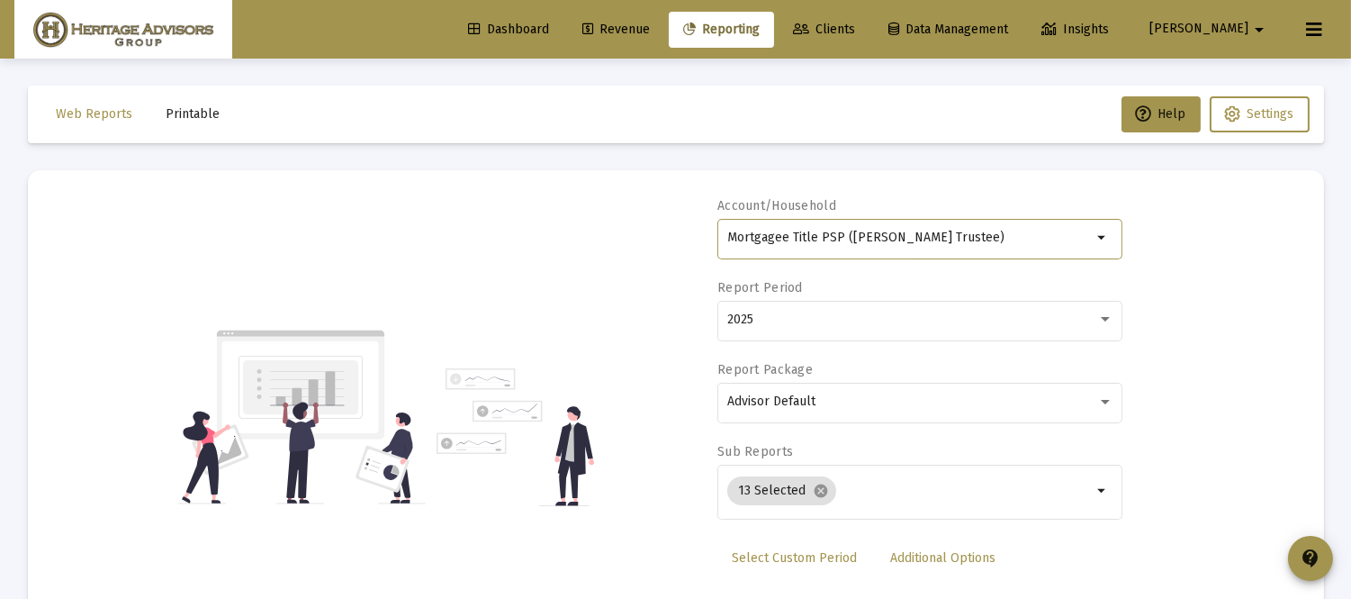
scroll to position [254, 0]
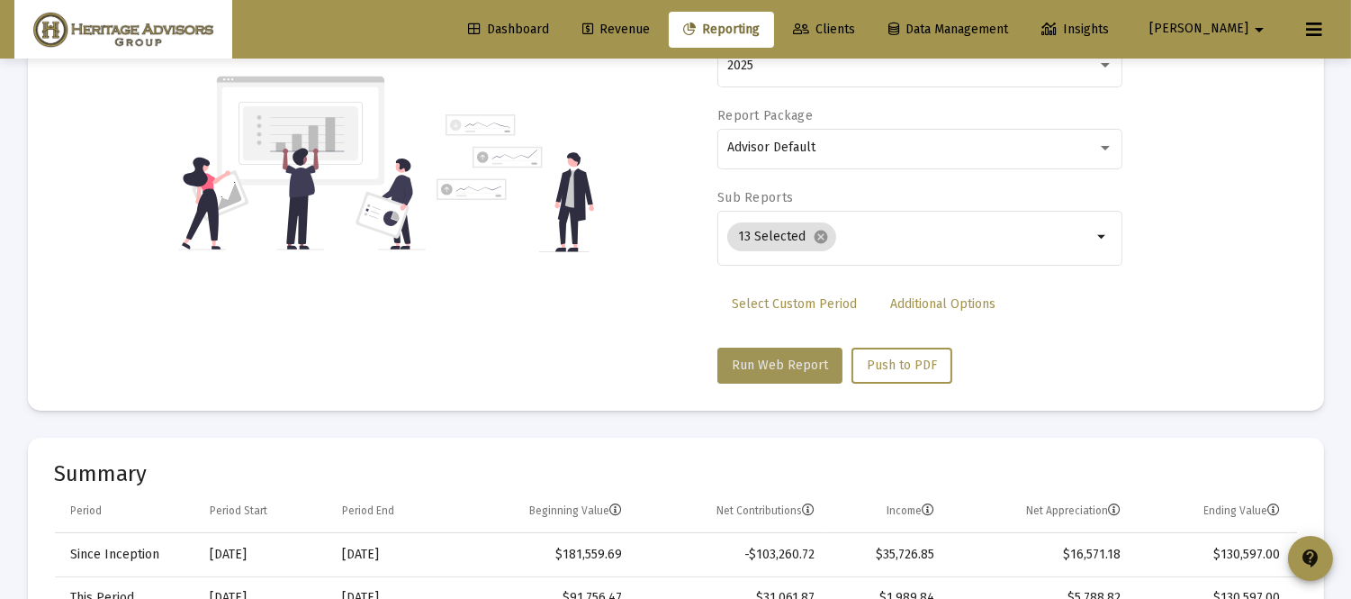
click at [802, 357] on span "Run Web Report" at bounding box center [780, 364] width 96 height 15
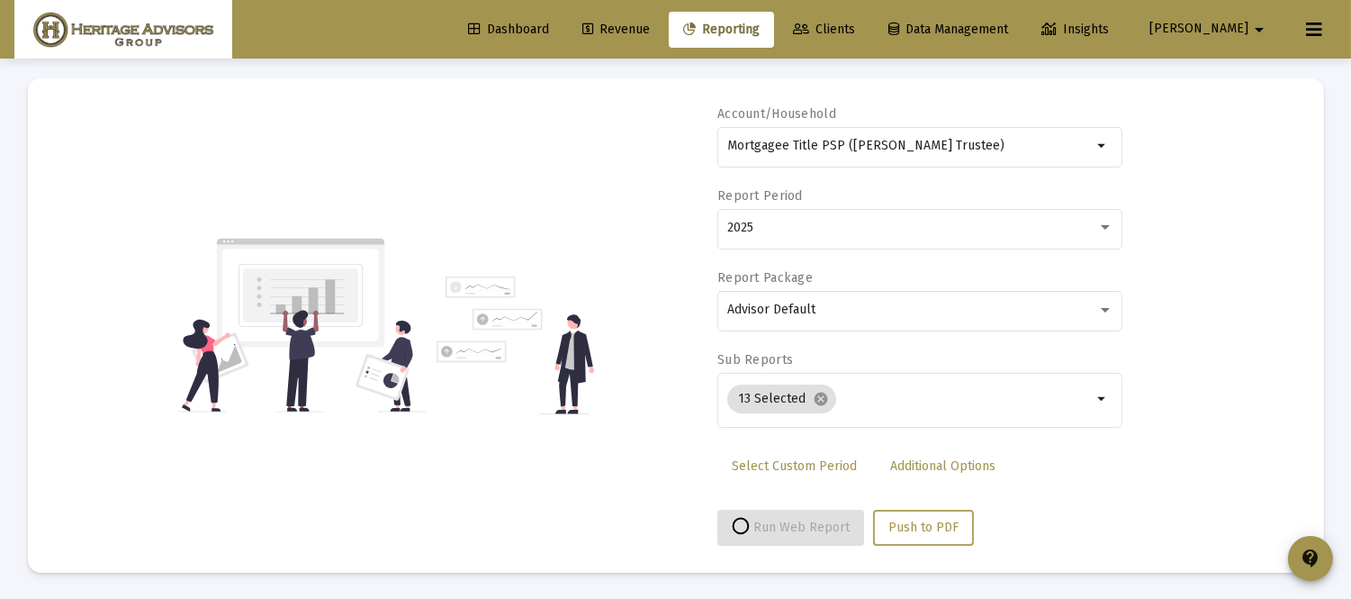
select select "View all"
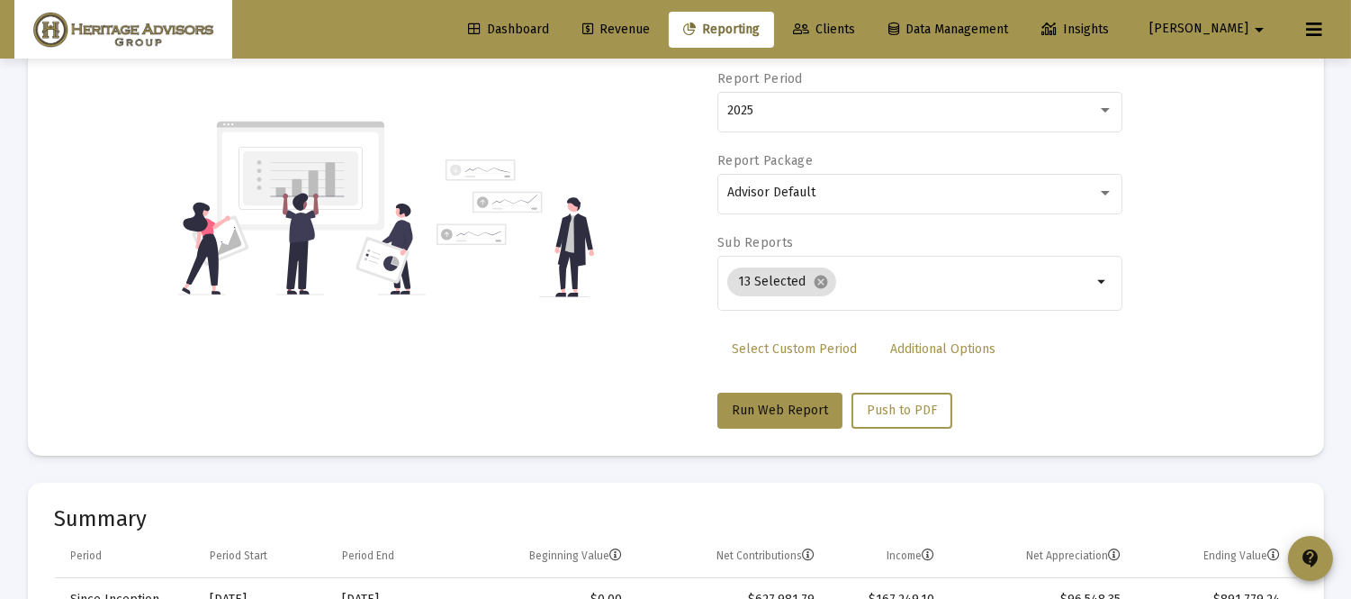
scroll to position [0, 0]
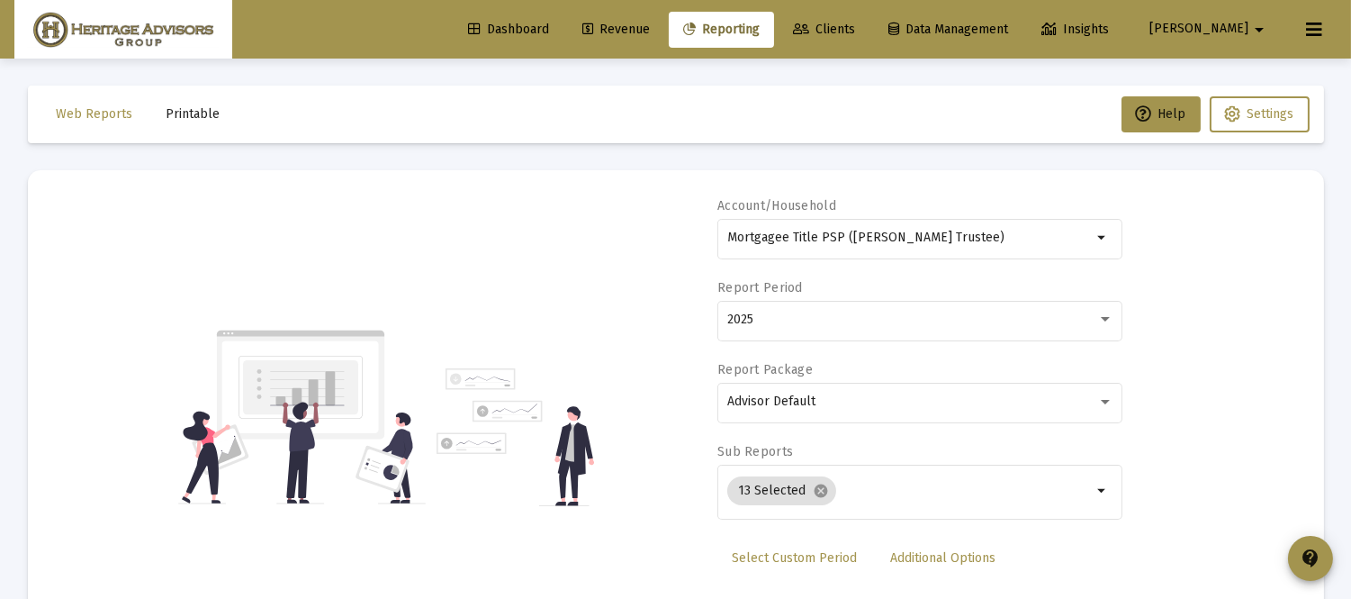
click at [680, 2] on div "Dashboard Revenue Reporting Clients Data Management Insights [PERSON_NAME] arro…" at bounding box center [675, 29] width 1322 height 59
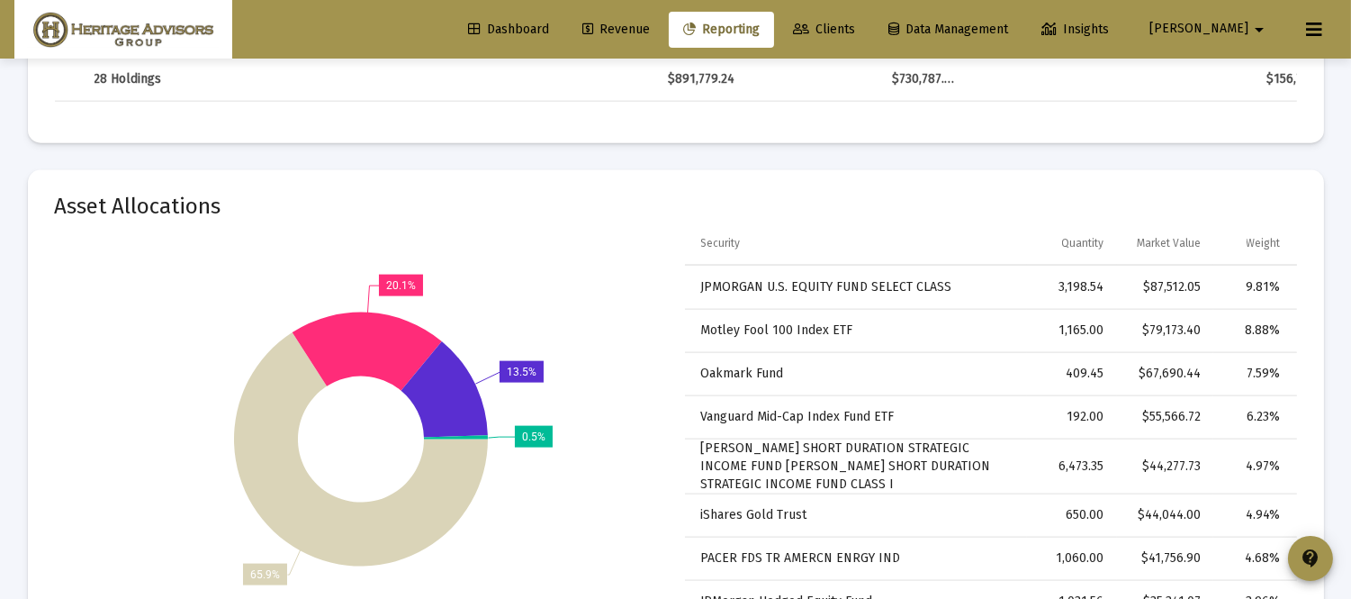
scroll to position [4355, 0]
